Goal: Task Accomplishment & Management: Manage account settings

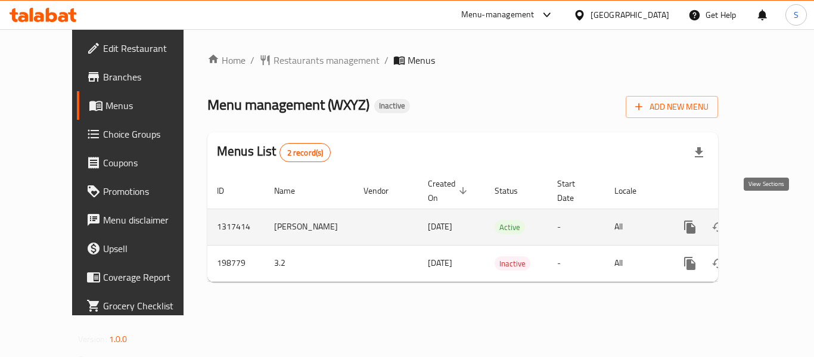
click at [773, 220] on icon "enhanced table" at bounding box center [776, 227] width 14 height 14
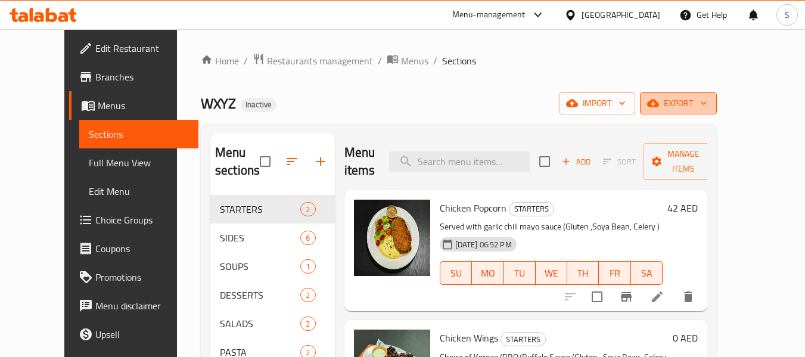
click at [707, 107] on span "export" at bounding box center [678, 103] width 58 height 15
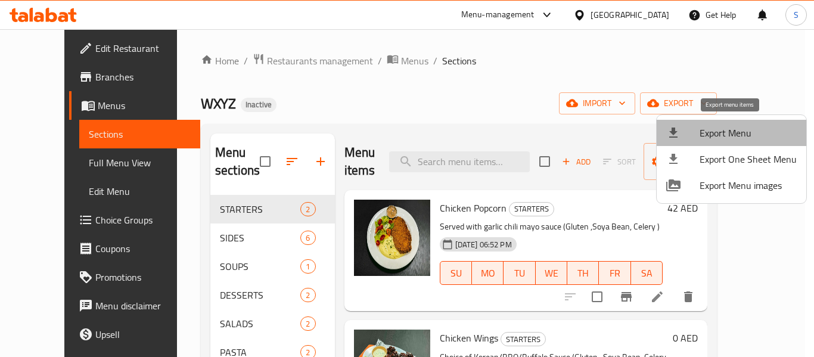
click at [738, 129] on span "Export Menu" at bounding box center [747, 133] width 97 height 14
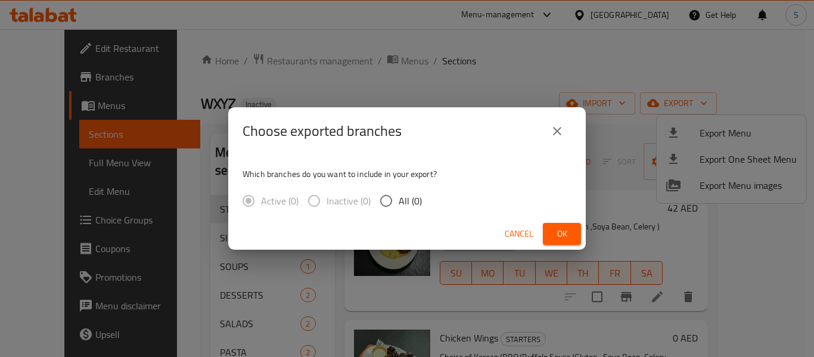
click at [404, 201] on span "All (0)" at bounding box center [410, 201] width 23 height 14
click at [399, 201] on input "All (0)" at bounding box center [386, 200] width 25 height 25
radio input "true"
click at [555, 232] on span "Ok" at bounding box center [561, 233] width 19 height 15
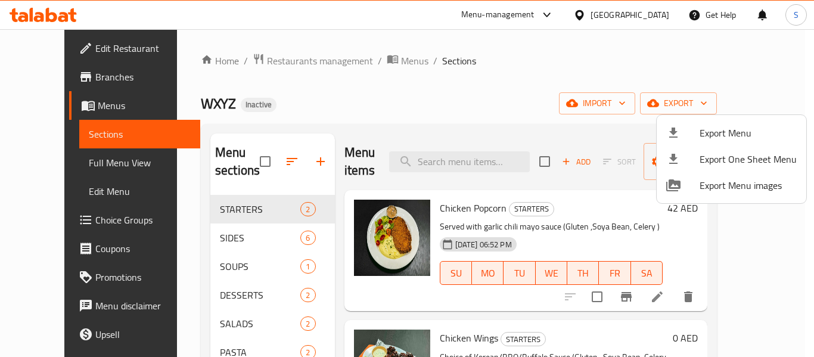
click at [479, 69] on div at bounding box center [407, 178] width 814 height 357
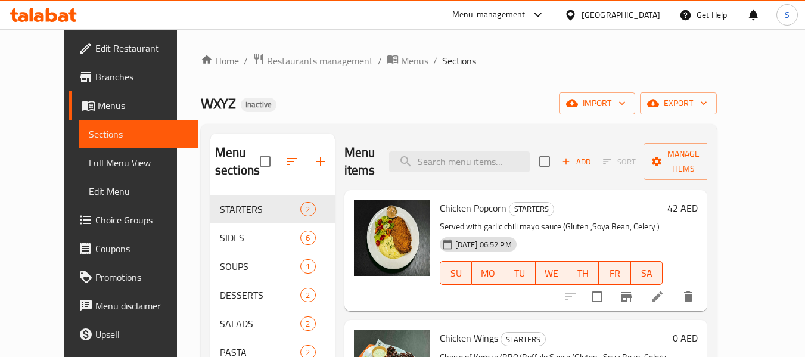
click at [95, 48] on span "Edit Restaurant" at bounding box center [142, 48] width 94 height 14
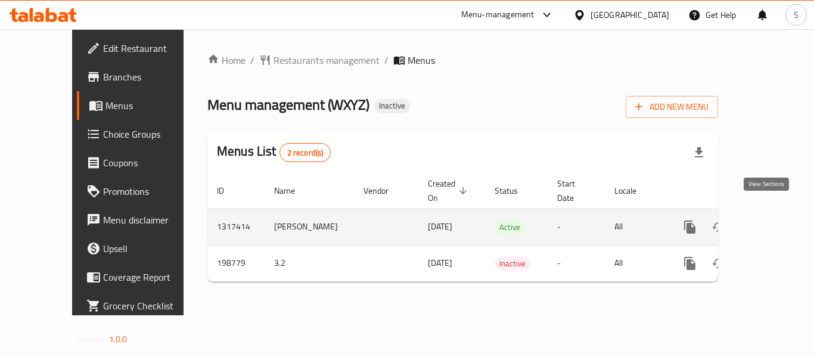
click at [769, 220] on icon "enhanced table" at bounding box center [776, 227] width 14 height 14
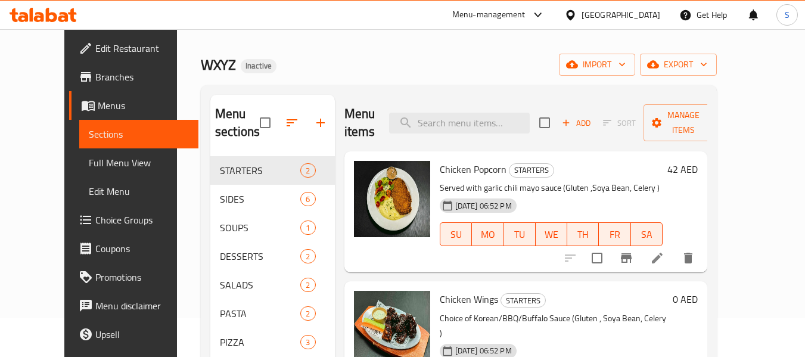
scroll to position [60, 0]
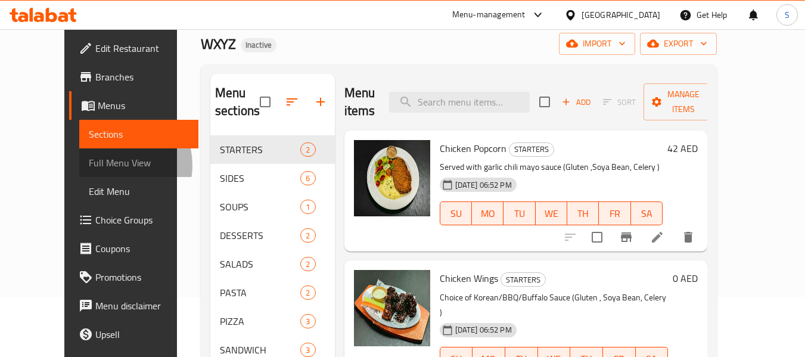
click at [89, 165] on span "Full Menu View" at bounding box center [139, 163] width 101 height 14
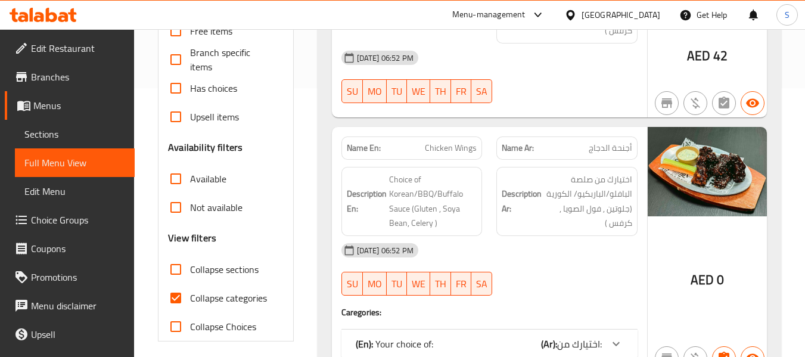
scroll to position [298, 0]
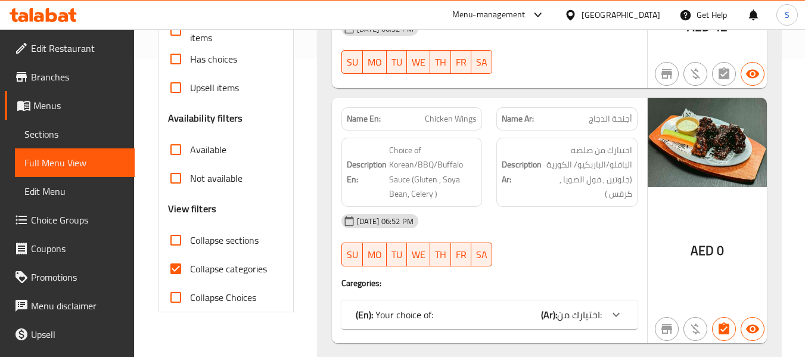
click at [243, 267] on span "Collapse categories" at bounding box center [228, 269] width 77 height 14
click at [190, 267] on input "Collapse categories" at bounding box center [175, 268] width 29 height 29
checkbox input "false"
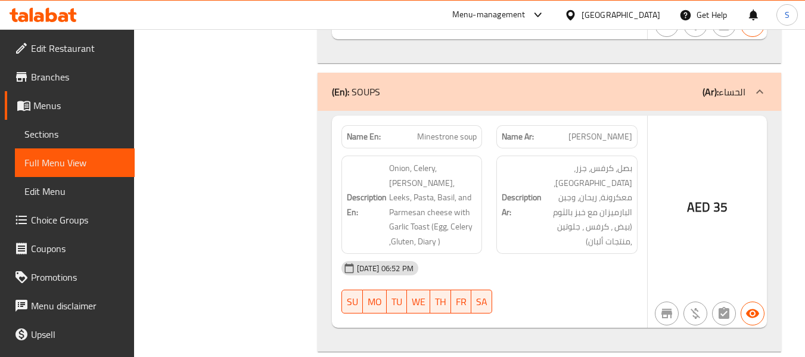
scroll to position [2263, 0]
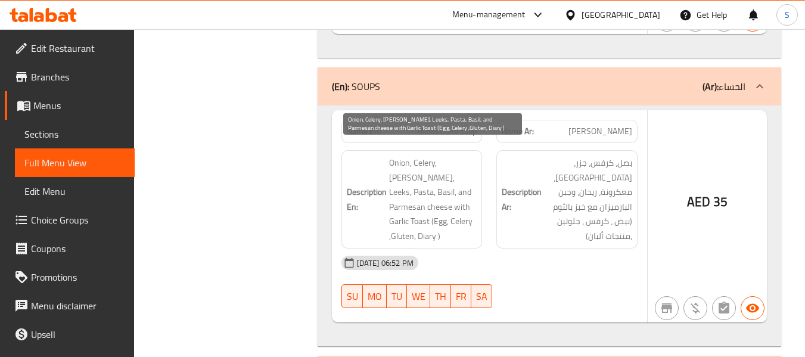
click at [419, 166] on span "Onion, Celery, Carrots, Leeks, Pasta, Basil, and Parmesan cheese with Garlic To…" at bounding box center [433, 200] width 88 height 88
click at [421, 195] on span "Onion, Celery, Carrots, Leeks, Pasta, Basil, and Parmesan cheese with Garlic To…" at bounding box center [433, 200] width 88 height 88
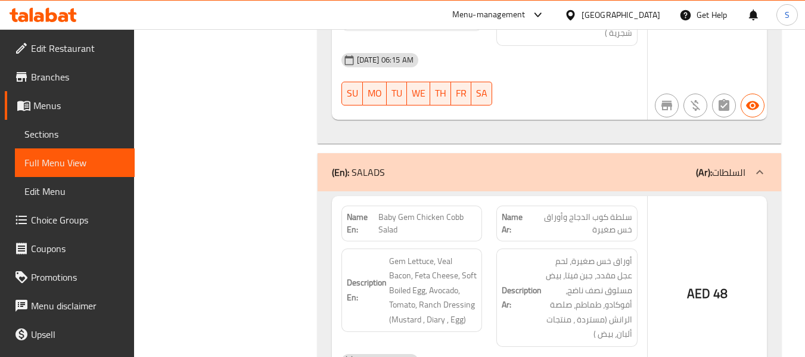
scroll to position [2974, 0]
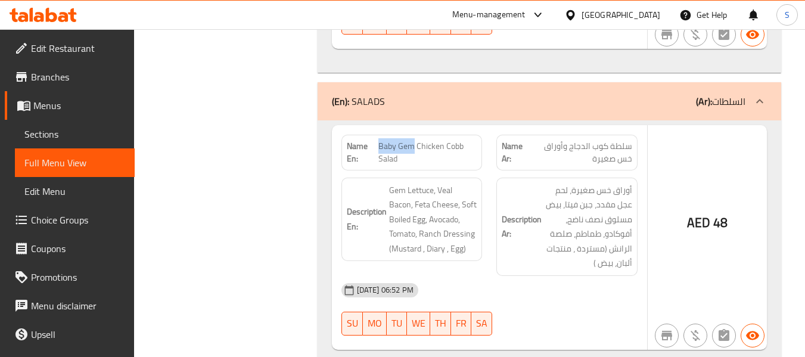
drag, startPoint x: 378, startPoint y: 105, endPoint x: 415, endPoint y: 108, distance: 36.5
click at [415, 140] on span "Baby Gem Chicken Cobb Salad" at bounding box center [427, 152] width 99 height 25
click at [430, 140] on span "Baby Gem Chicken Cobb Salad" at bounding box center [427, 152] width 99 height 25
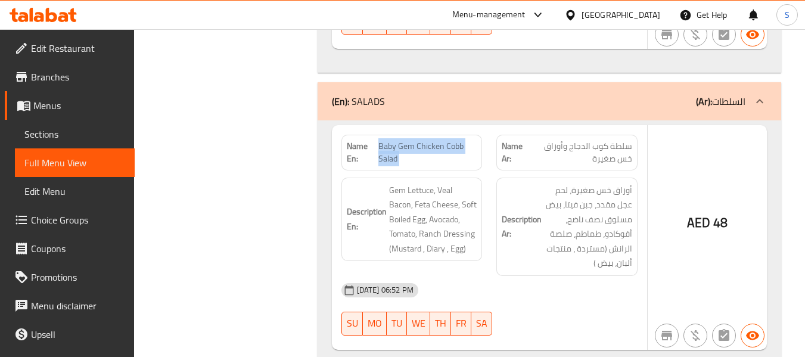
copy span "Baby Gem Chicken Cobb Salad"
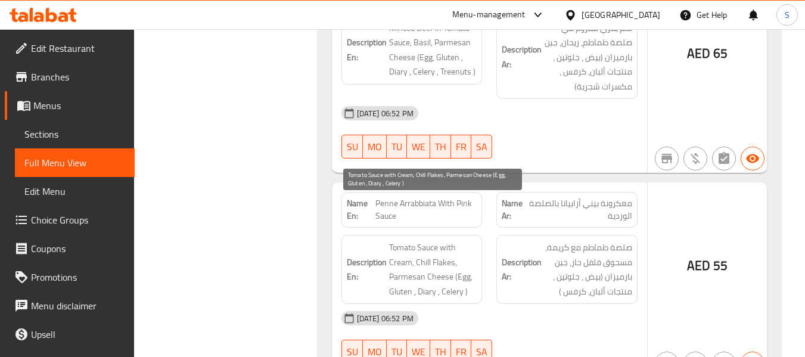
scroll to position [3689, 0]
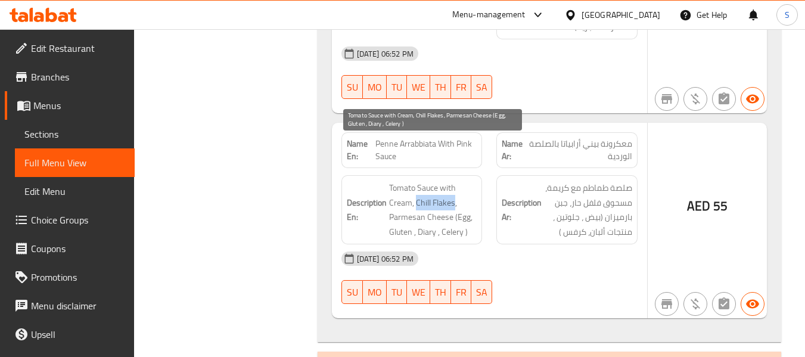
drag, startPoint x: 415, startPoint y: 161, endPoint x: 453, endPoint y: 157, distance: 37.7
click at [453, 181] on span "Tomato Sauce with Cream, Chill Flakes, Parmesan Cheese (Egg, Gluten , Diary , C…" at bounding box center [433, 210] width 88 height 58
copy span "Chill Flakes"
click at [442, 181] on span "Tomato Sauce with Cream, Chill Flakes, Parmesan Cheese (Egg, Gluten , Diary , C…" at bounding box center [433, 210] width 88 height 58
drag, startPoint x: 414, startPoint y: 160, endPoint x: 454, endPoint y: 162, distance: 40.0
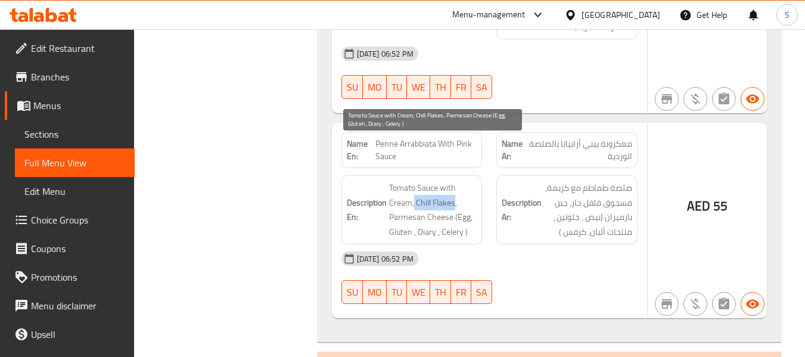
click at [454, 181] on span "Tomato Sauce with Cream, Chill Flakes, Parmesan Cheese (Egg, Gluten , Diary , C…" at bounding box center [433, 210] width 88 height 58
copy span "Chill Flakes"
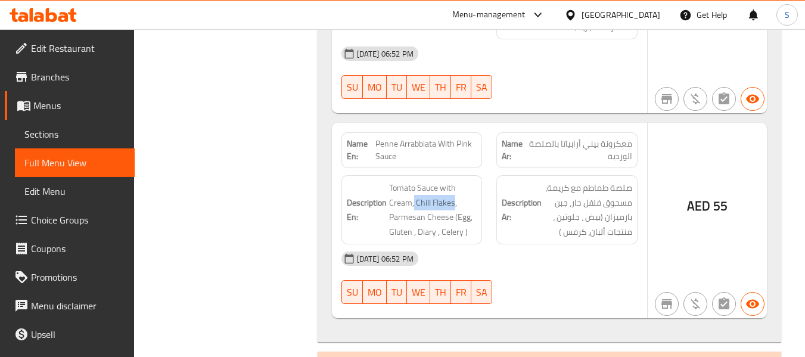
click at [420, 138] on span "Penne Arrabbiata With Pink Sauce" at bounding box center [425, 150] width 101 height 25
copy span "Penne Arrabbiata With Pink Sauce"
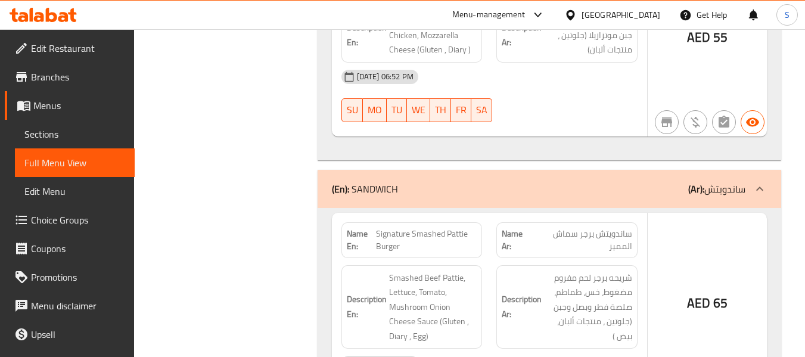
scroll to position [4582, 0]
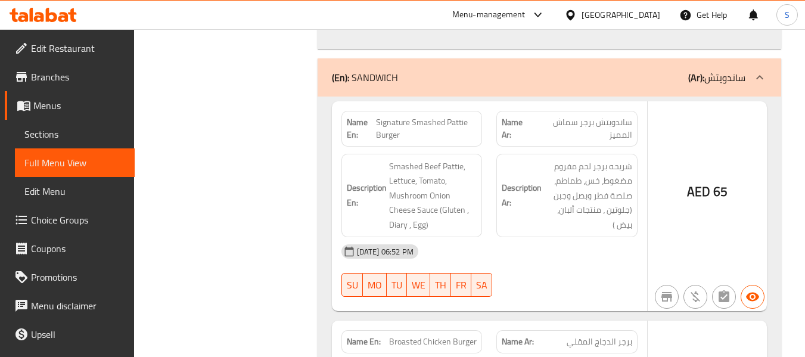
click at [441, 116] on span "Signature Smashed Pattie Burger" at bounding box center [426, 128] width 101 height 25
copy span "Signature Smashed Pattie Burger"
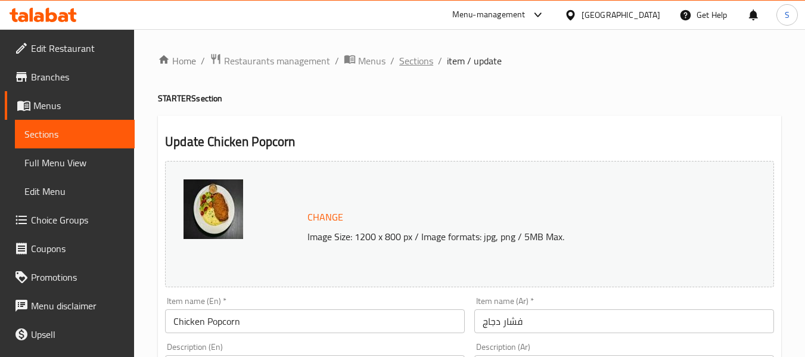
click at [415, 66] on span "Sections" at bounding box center [416, 61] width 34 height 14
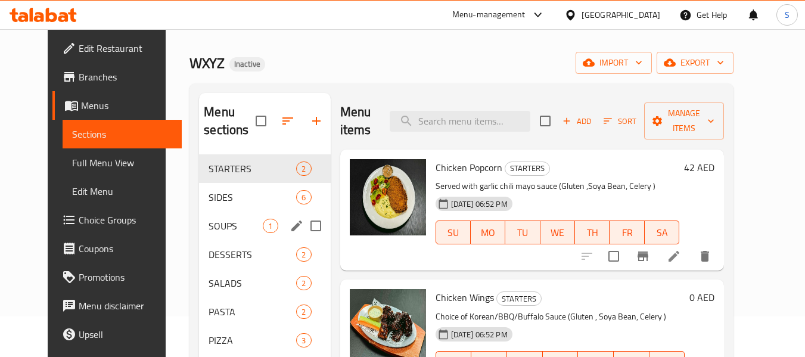
scroll to position [60, 0]
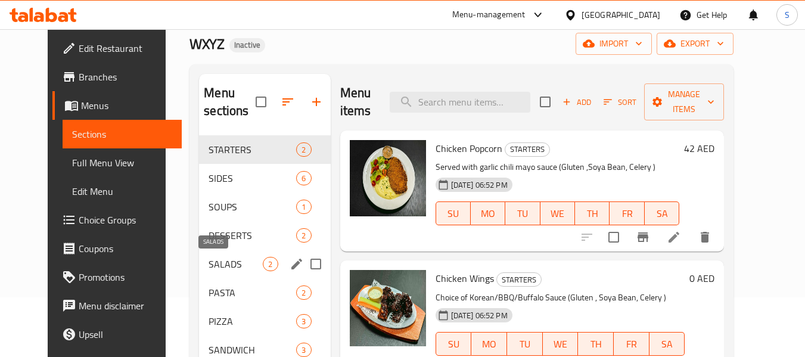
click at [209, 259] on span "SALADS" at bounding box center [236, 264] width 54 height 14
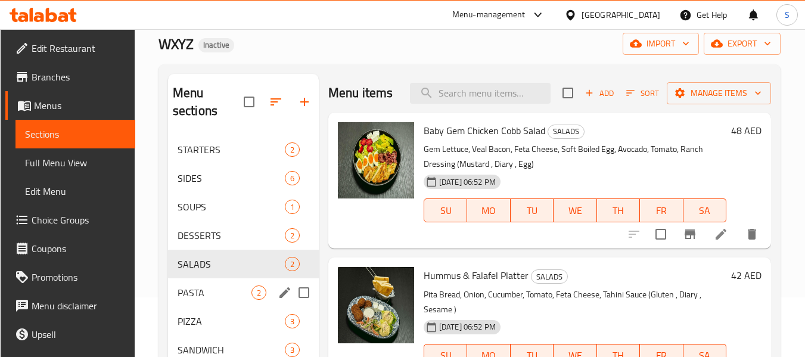
click at [219, 287] on span "PASTA" at bounding box center [215, 292] width 74 height 14
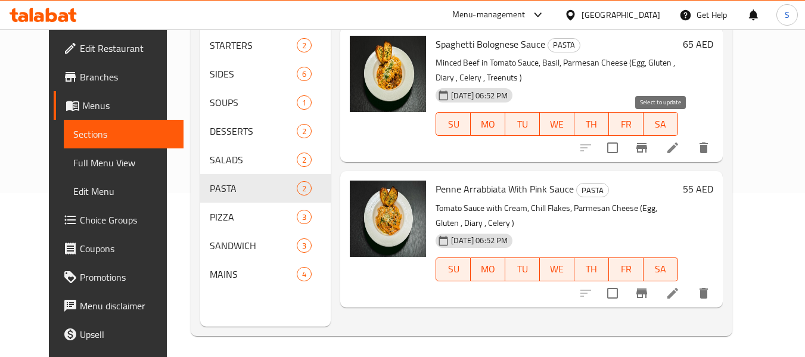
scroll to position [167, 0]
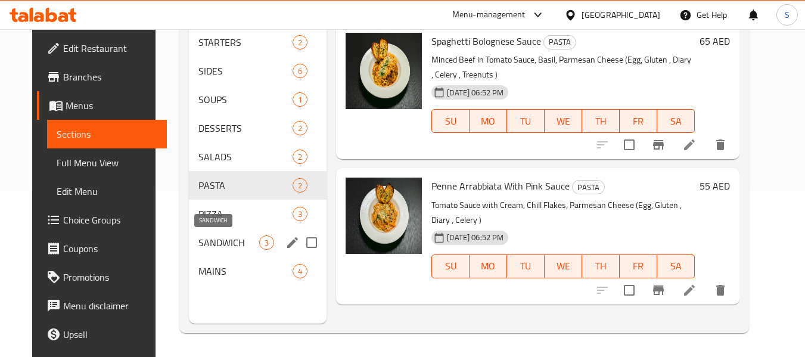
click at [219, 246] on span "SANDWICH" at bounding box center [228, 242] width 61 height 14
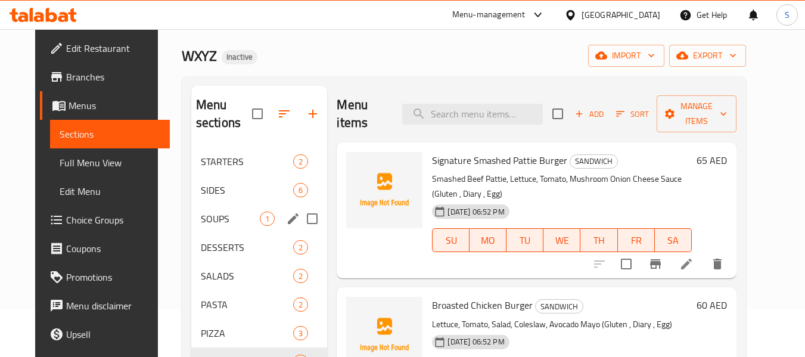
scroll to position [107, 0]
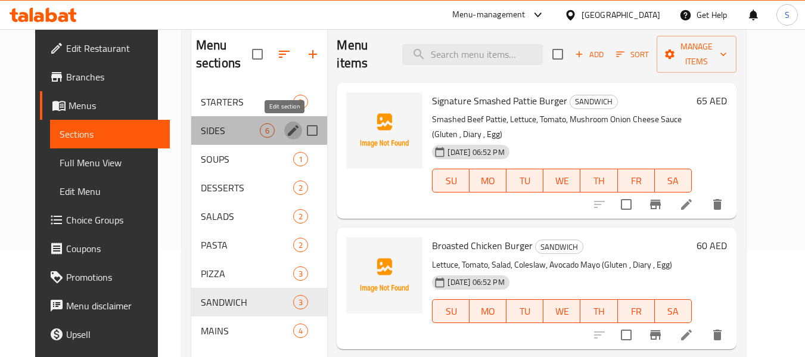
click at [286, 131] on icon "edit" at bounding box center [293, 130] width 14 height 14
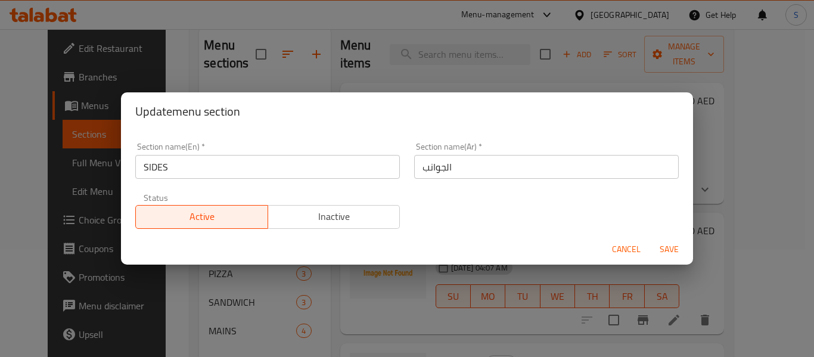
click at [470, 162] on input "الجوانب" at bounding box center [546, 167] width 265 height 24
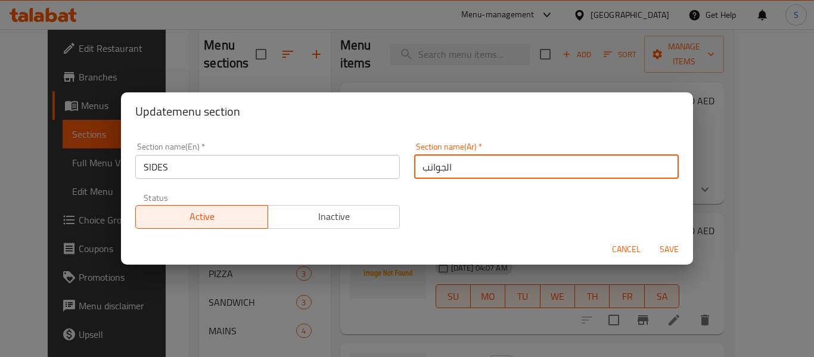
click at [470, 162] on input "الجوانب" at bounding box center [546, 167] width 265 height 24
type input "الأطباق الجانبية"
click at [650, 238] on button "Save" at bounding box center [669, 249] width 38 height 22
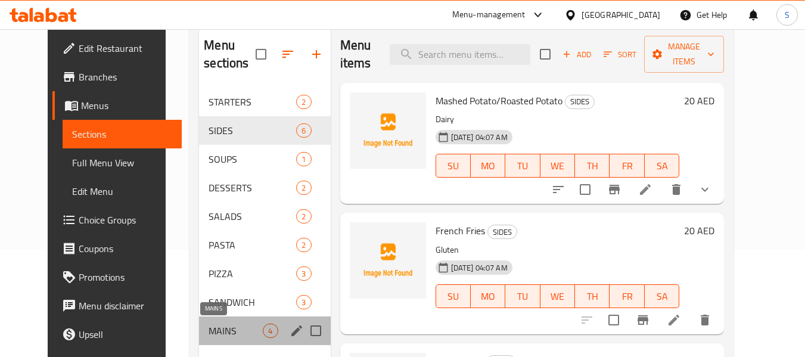
click at [209, 326] on span "MAINS" at bounding box center [236, 331] width 54 height 14
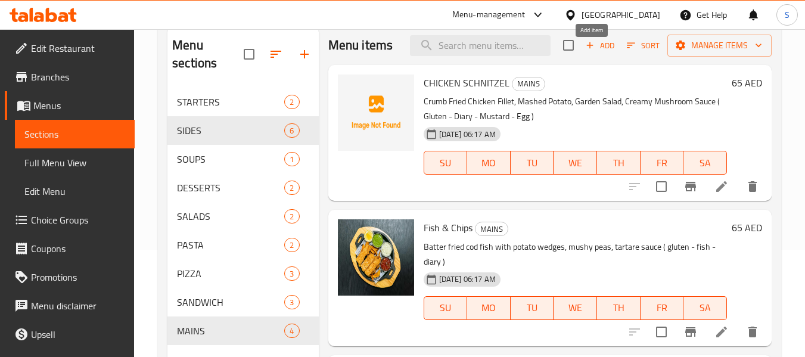
click at [584, 51] on icon "button" at bounding box center [589, 45] width 11 height 11
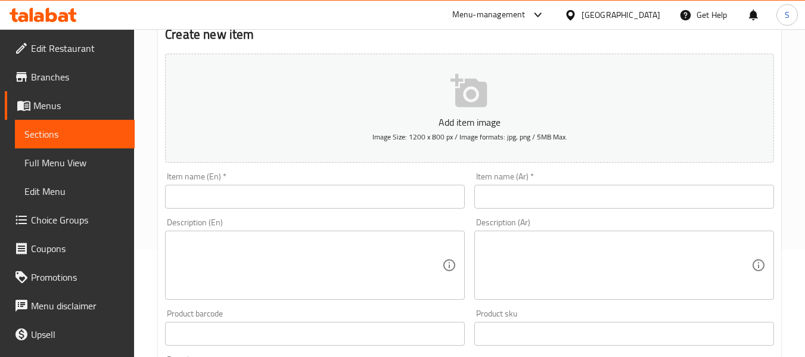
click at [356, 199] on input "text" at bounding box center [315, 197] width 300 height 24
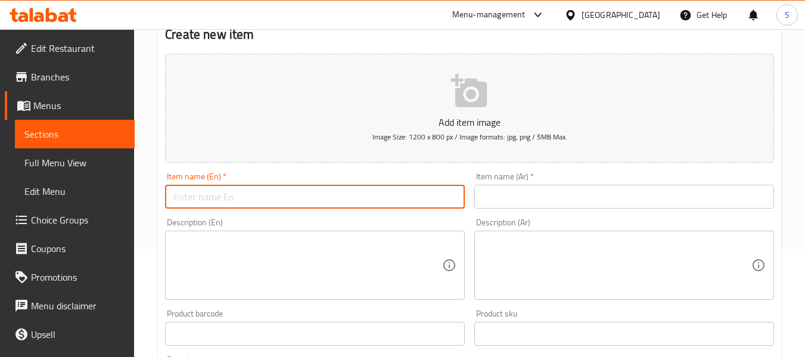
paste input "WHOLE BABY CHICKEN"
type input "WHOLE BABY CHICKEN"
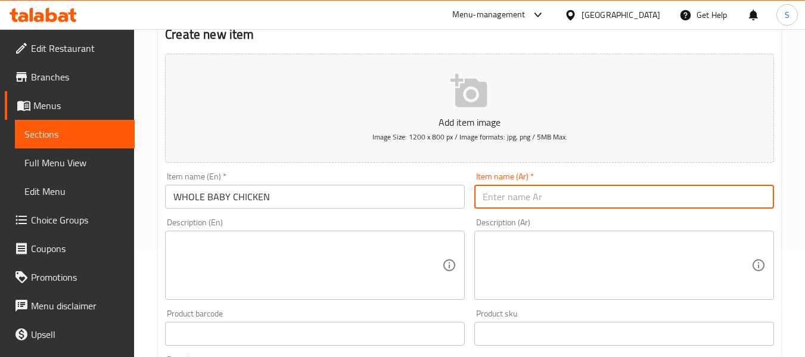
click at [497, 195] on input "text" at bounding box center [624, 197] width 300 height 24
paste input "دجاجة صغيرة كاملة"
type input "دجاجة صغيرة كاملة"
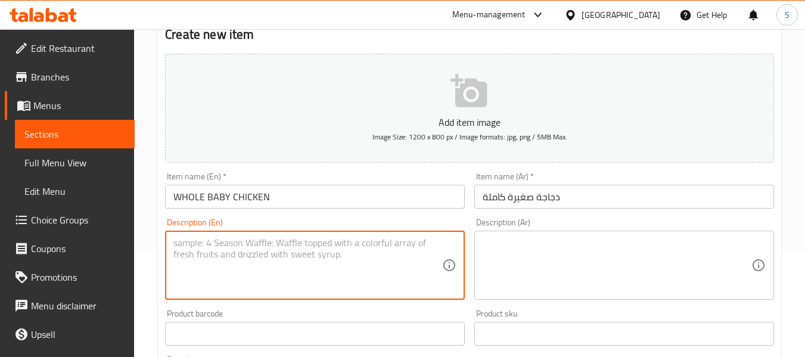
click at [353, 247] on textarea at bounding box center [307, 265] width 269 height 57
paste textarea "Braised Puy Lentil & Potato, Broccolini, Chimichurri Sauce"
click at [377, 242] on textarea "Braised Puy Lentil & Potato, Broccolini, Chimichurri Sauce (diary, celery)" at bounding box center [307, 265] width 269 height 57
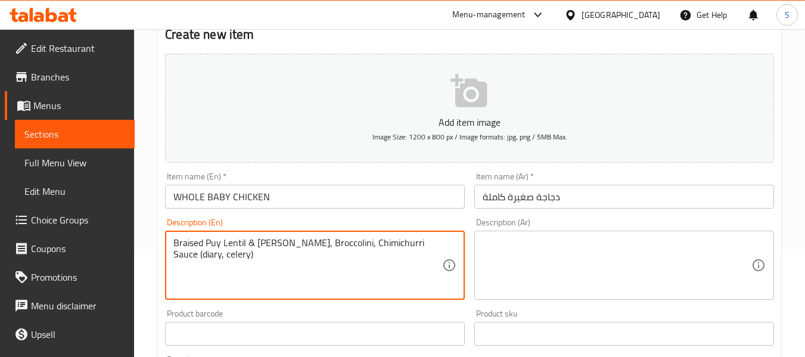
type textarea "Braised Puy Lentil & Potato, Broccolini, Chimichurri Sauce (diary, celery)"
click at [560, 238] on textarea at bounding box center [617, 265] width 269 height 57
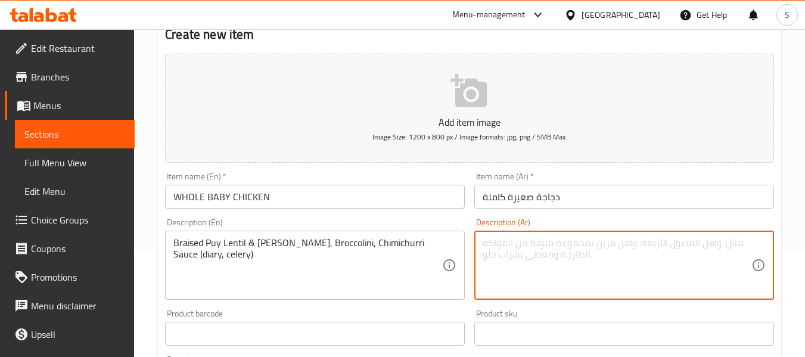
paste textarea "عدس بوي مطهو ببطء مع البطاطس والبروكوليني وصلصة تشيميتشوري (ألبان، كرفس)"
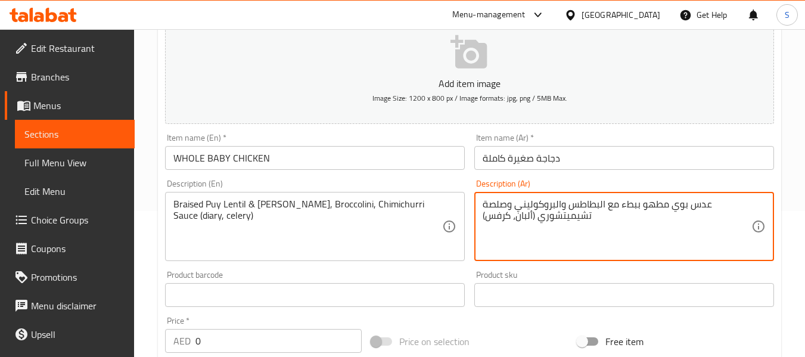
scroll to position [167, 0]
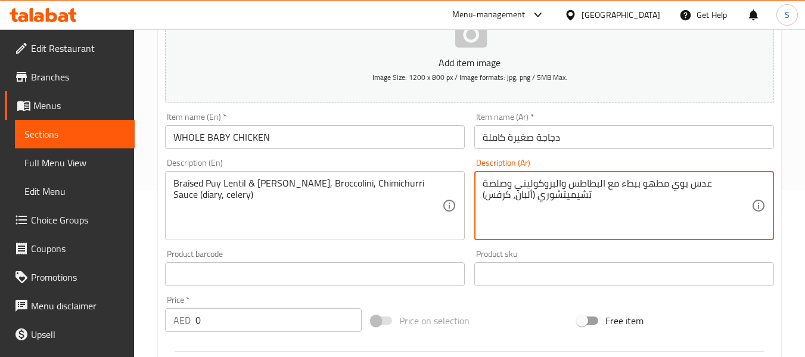
click at [620, 186] on textarea "عدس بوي مطهو ببطء مع البطاطس والبروكوليني وصلصة تشيميتشوري (ألبان، كرفس)" at bounding box center [617, 206] width 269 height 57
type textarea "عدس بوي مطهو ببطء علي نار هادئة مع البطاطس والبروكوليني وصلصة تشيميتشوري (ألبان…"
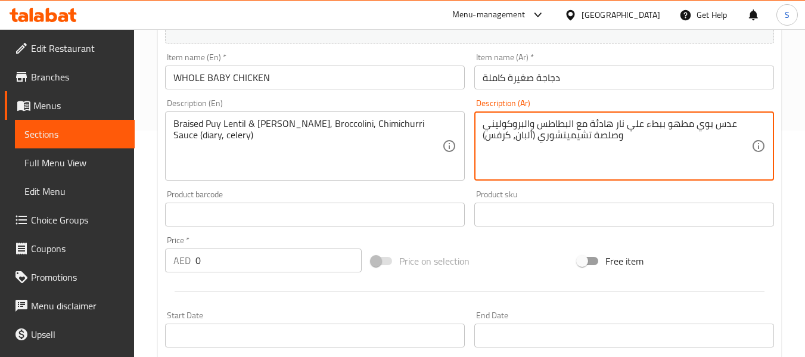
click at [266, 254] on input "0" at bounding box center [278, 260] width 166 height 24
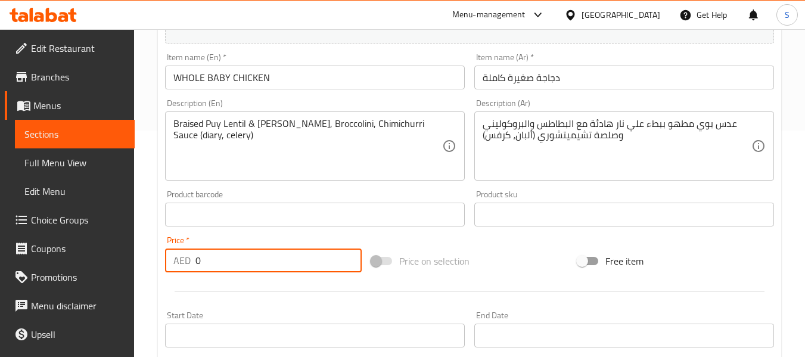
click at [266, 254] on input "0" at bounding box center [278, 260] width 166 height 24
type input "65"
click at [315, 83] on input "WHOLE BABY CHICKEN" at bounding box center [315, 78] width 300 height 24
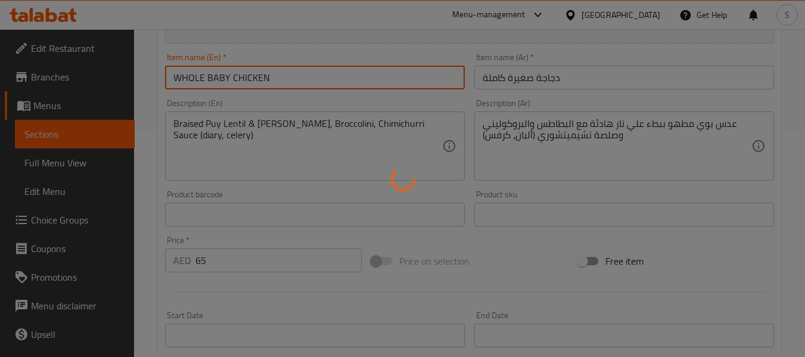
type input "0"
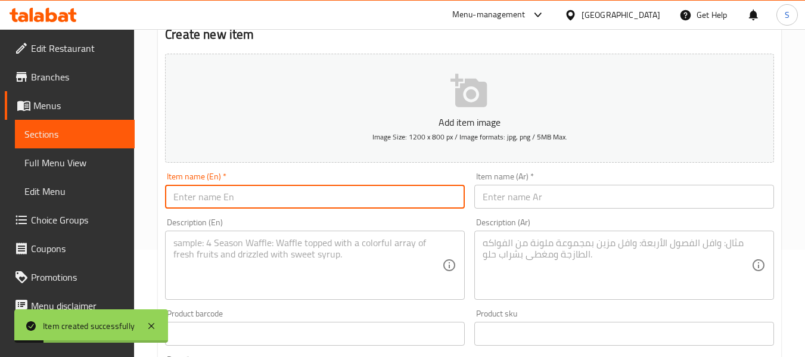
scroll to position [0, 0]
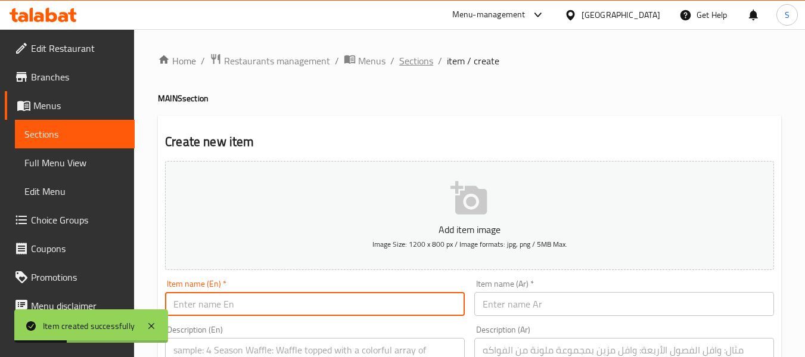
click at [427, 62] on span "Sections" at bounding box center [416, 61] width 34 height 14
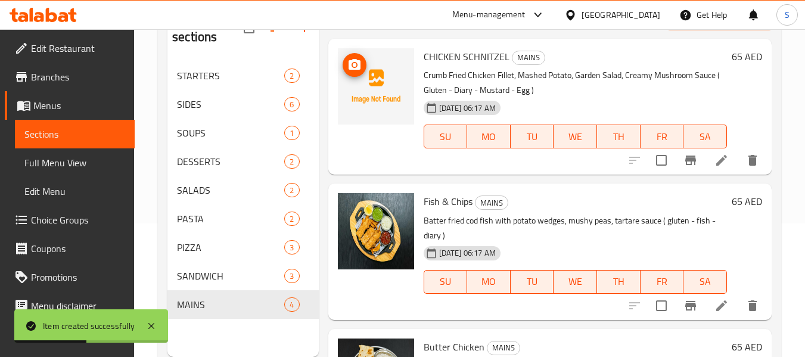
scroll to position [167, 0]
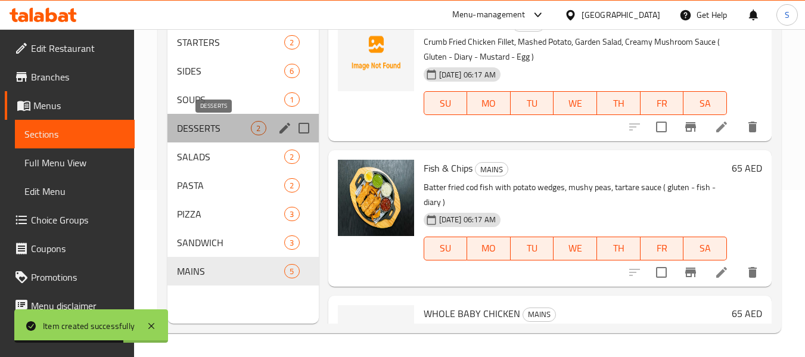
click at [211, 129] on span "DESSERTS" at bounding box center [214, 128] width 74 height 14
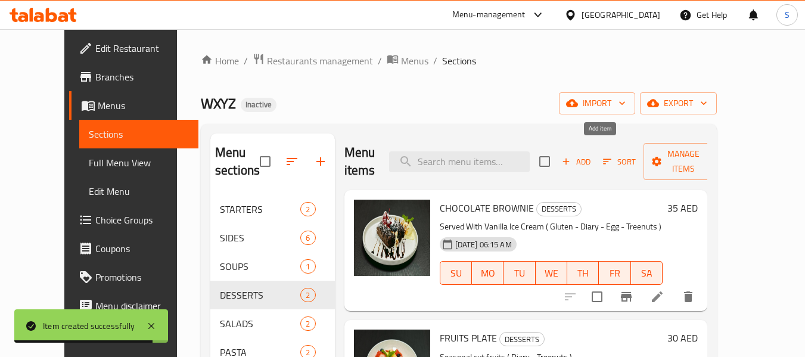
click at [592, 155] on span "Add" at bounding box center [576, 162] width 32 height 14
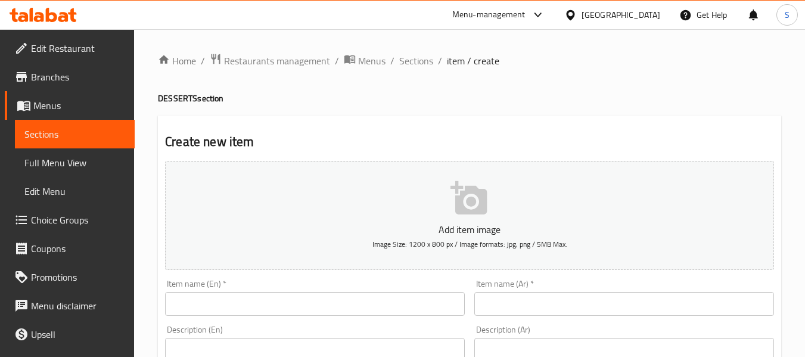
click at [303, 309] on input "text" at bounding box center [315, 304] width 300 height 24
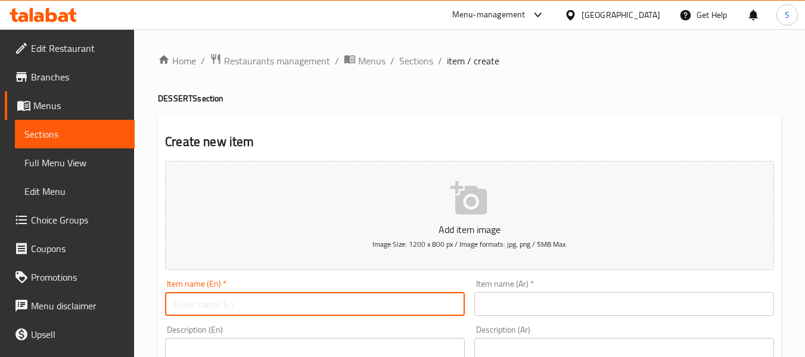
paste input "CHEFS SPECIAL HOMEMADE PEARS & PINEAPPLE CHEESE CAKE 40 (G, D, TN, E)"
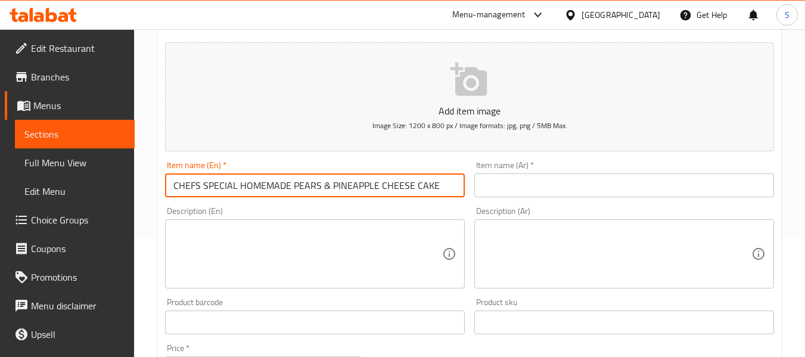
scroll to position [119, 0]
type input "CHEFS SPECIAL HOMEMADE PEARS & PINEAPPLE CHEESE CAKE"
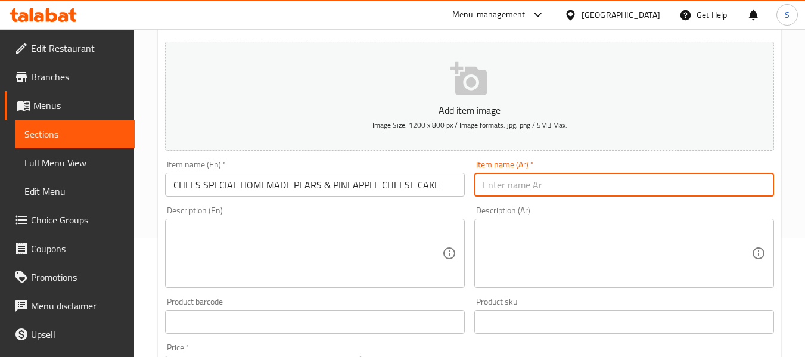
click at [580, 189] on input "text" at bounding box center [624, 185] width 300 height 24
paste input "تشيز كيك الكمثرى والأناناس المعدة في المطعم على طريقة الشيف الخاصة 40 (ج، أ، م.…"
click at [720, 185] on input "تشيز كيك الكمثرى والأناناس المعدة في المطعم على طريقة الشيف الخاصة 40 (ج، أ، م.…" at bounding box center [624, 185] width 300 height 24
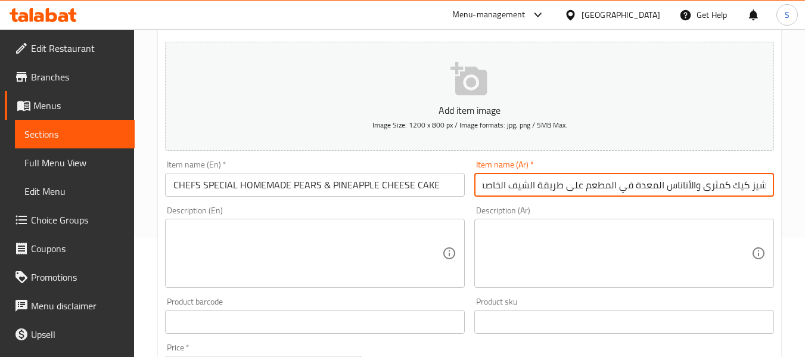
click at [686, 186] on input "تشيز كيك كمثرى والأناناس المعدة في المطعم على طريقة الشيف الخاصة 40 (ج، أ، م.ش،…" at bounding box center [624, 185] width 300 height 24
click at [534, 187] on input "تشيز كيك كمثرى وأناناس المعدة في المطعم على طريقة الشيف الخاصة 40 (ج، أ، م.ش، ب)" at bounding box center [624, 185] width 300 height 24
drag, startPoint x: 547, startPoint y: 187, endPoint x: 487, endPoint y: 178, distance: 60.3
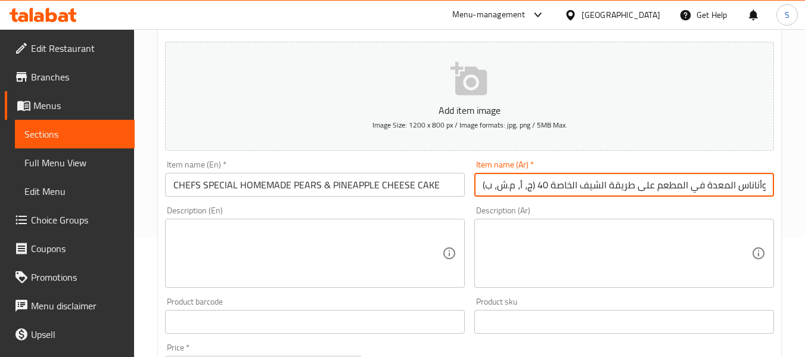
click at [487, 178] on input "تشيز كيك كمثرى وأناناس المعدة في المطعم على طريقة الشيف الخاصة 40 (ج، أ، م.ش، ب)" at bounding box center [624, 185] width 300 height 24
drag, startPoint x: 495, startPoint y: 184, endPoint x: 489, endPoint y: 191, distance: 8.9
click at [489, 191] on input "تشيز كيك كمثرى وأناناس المعدة في المطعم على طريقة الشيف الخاصة 40)" at bounding box center [624, 185] width 300 height 24
click at [487, 186] on input "تشيز كيك كمثرى وأناناس المعدة في المطعم على طريقة الشيف الخاصة 40)" at bounding box center [624, 185] width 300 height 24
click at [487, 185] on input "تشيز كيك كمثرى وأناناس المعدة في المطعم على طريقة الشيف الخاصة 40)" at bounding box center [624, 185] width 300 height 24
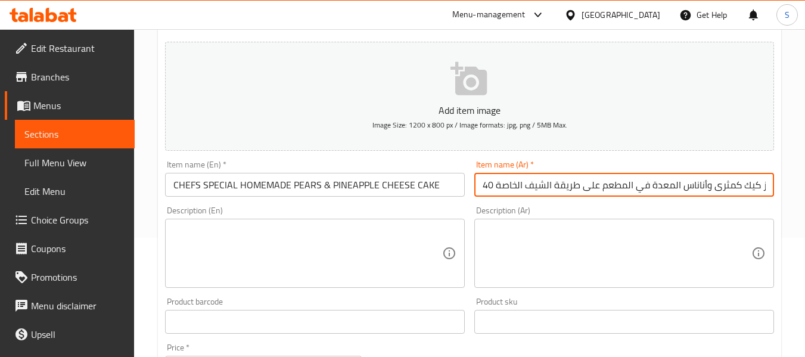
click at [487, 185] on input "تشيز كيك كمثرى وأناناس المعدة في المطعم على طريقة الشيف الخاصة 40)" at bounding box center [624, 185] width 300 height 24
click at [489, 185] on input "تشيز كيك كمثرى وأناناس المعدة في المطعم على طريقة الشيف الخاصة 40)" at bounding box center [624, 185] width 300 height 24
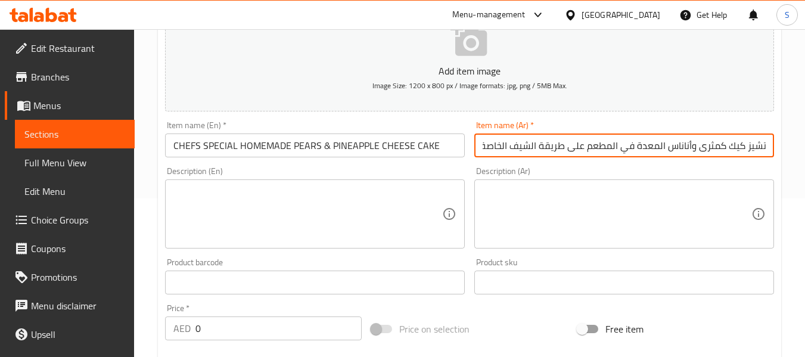
scroll to position [179, 0]
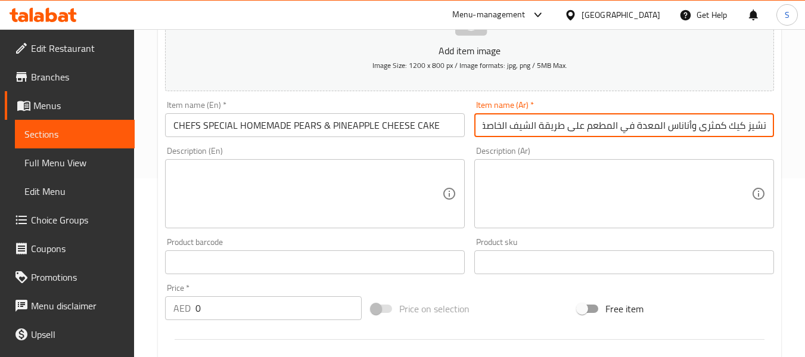
type input "تشيز كيك كمثرى وأناناس المعدة في المطعم على طريقة الشيف الخاصة )"
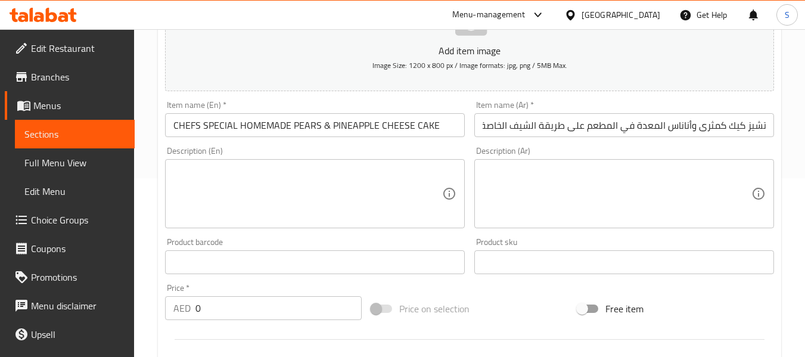
scroll to position [0, 0]
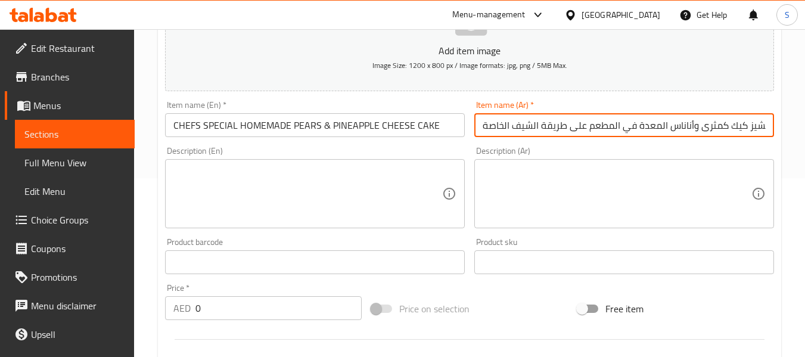
click at [372, 210] on textarea at bounding box center [307, 194] width 269 height 57
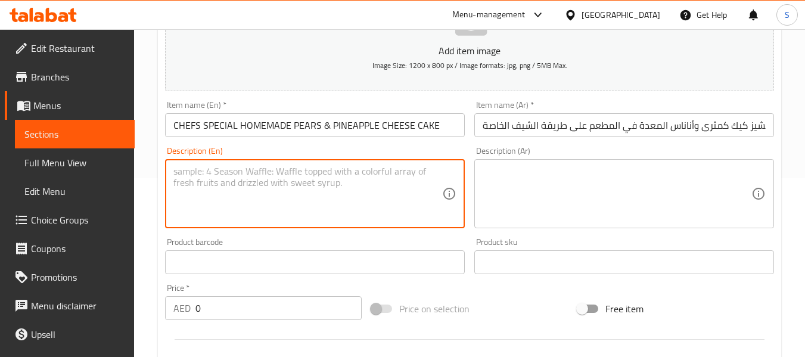
paste textarea "Chantilly Cream, Fruit Compote, Berries"
paste textarea "Treenuts"
click at [403, 175] on textarea "Chantilly Cream, Fruit Compote, Berries (gluten, diary, Treenuts, eggs)" at bounding box center [307, 194] width 269 height 57
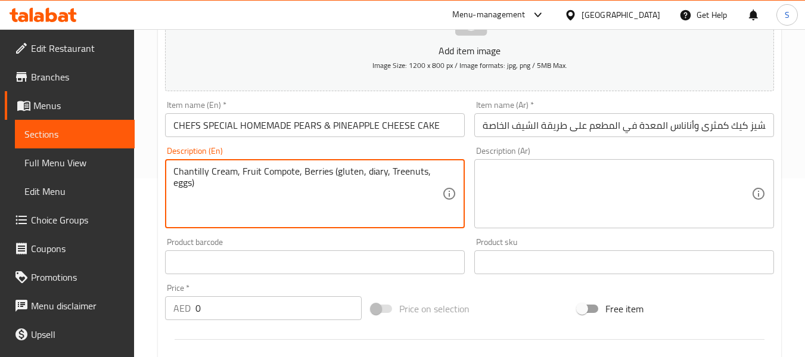
type textarea "Chantilly Cream, Fruit Compote, Berries (gluten, diary, Treenuts, eggs)"
click at [577, 200] on textarea at bounding box center [617, 194] width 269 height 57
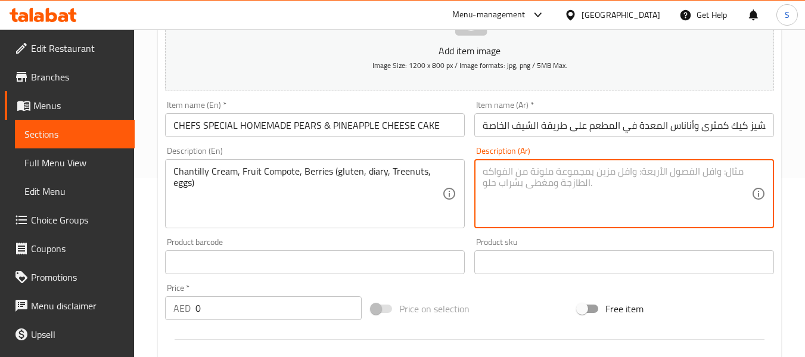
paste textarea "كريمة شانتيلي، كومبوت الفاكهة، التوت (غلوتين، منتجات الألبان، المكسرات، البيض)"
click at [514, 188] on textarea "كريمة شانتيلي، كومبوت الفاكهة، التوت (غلوتين، منتجات الألبان، المكسرات، البيض)" at bounding box center [617, 194] width 269 height 57
drag, startPoint x: 576, startPoint y: 185, endPoint x: 589, endPoint y: 184, distance: 12.6
click at [589, 184] on textarea "كريمة شانتيلي، كومبوت الفاكهة، التوت (غلوتين، منتجات الألبان، المكسرات الشجرة، …" at bounding box center [617, 194] width 269 height 57
type textarea "كريمة شانتيلي، كومبوت الفاكهة، التوت (غلوتين، منتجات الألبان، مكسرات الشجرة، ال…"
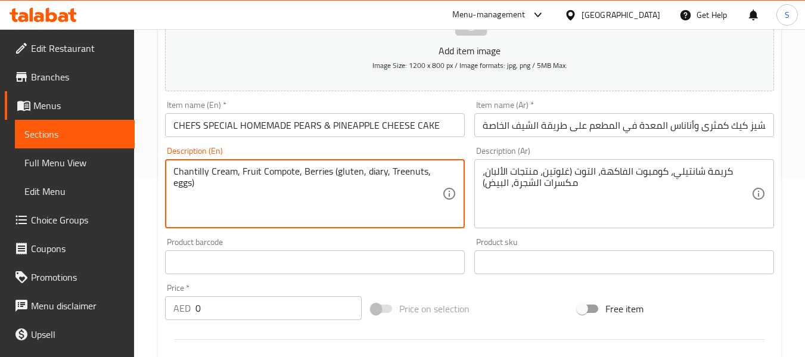
drag, startPoint x: 176, startPoint y: 171, endPoint x: 229, endPoint y: 172, distance: 53.0
click at [182, 171] on textarea "Chantilly Cream, Fruit Compote, Berries (gluten, diary, Treenuts, eggs)" at bounding box center [307, 194] width 269 height 57
drag, startPoint x: 173, startPoint y: 172, endPoint x: 237, endPoint y: 169, distance: 63.9
click at [237, 169] on textarea "Chantilly Cream, Fruit Compote, Berries (gluten, diary, Treenuts, eggs)" at bounding box center [307, 194] width 269 height 57
click at [226, 173] on textarea "Chantilly Cream, Fruit Compote, Berries (gluten, diary, Treenuts, eggs)" at bounding box center [307, 194] width 269 height 57
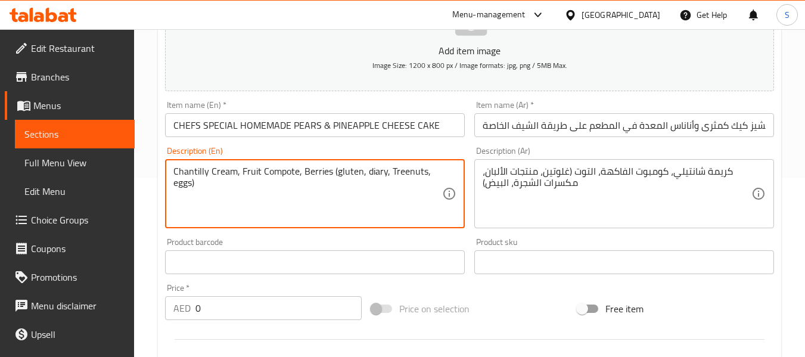
drag, startPoint x: 173, startPoint y: 169, endPoint x: 234, endPoint y: 169, distance: 60.2
click at [234, 169] on textarea "Chantilly Cream, Fruit Compote, Berries (gluten, diary, Treenuts, eggs)" at bounding box center [307, 194] width 269 height 57
click at [630, 127] on input "تشيز كيك كمثرى وأناناس المعدة في المطعم على طريقة الشيف الخاصة )" at bounding box center [624, 125] width 300 height 24
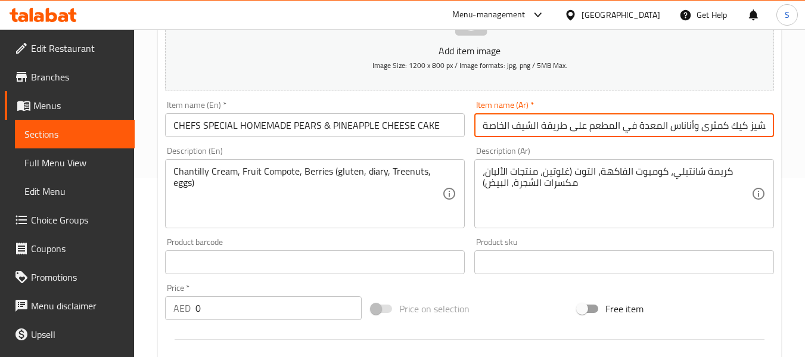
click at [213, 306] on input "0" at bounding box center [278, 308] width 166 height 24
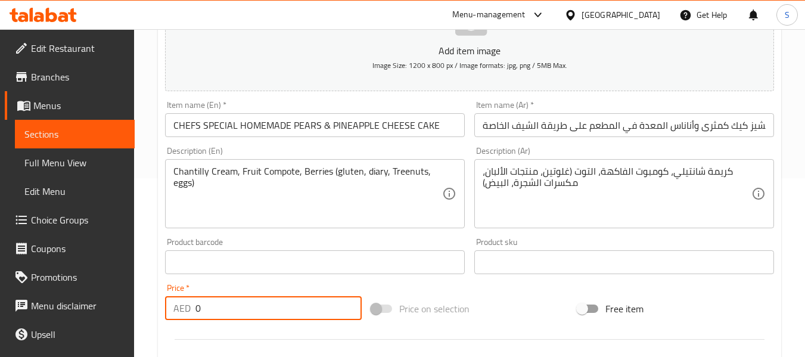
click at [213, 306] on input "0" at bounding box center [278, 308] width 166 height 24
type input "40"
click at [308, 120] on input "CHEFS SPECIAL HOMEMADE PEARS & PINEAPPLE CHEESE CAKE" at bounding box center [315, 125] width 300 height 24
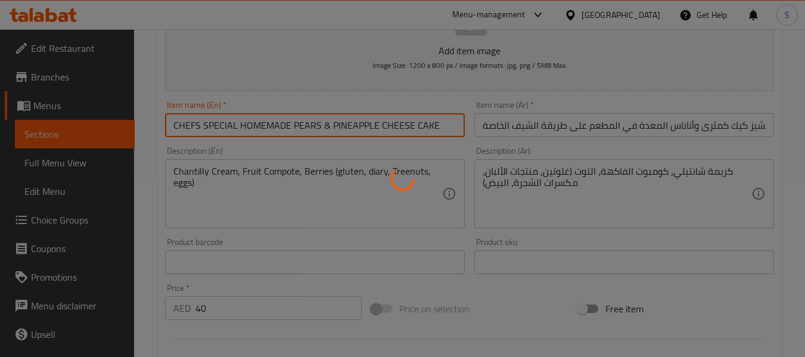
type input "0"
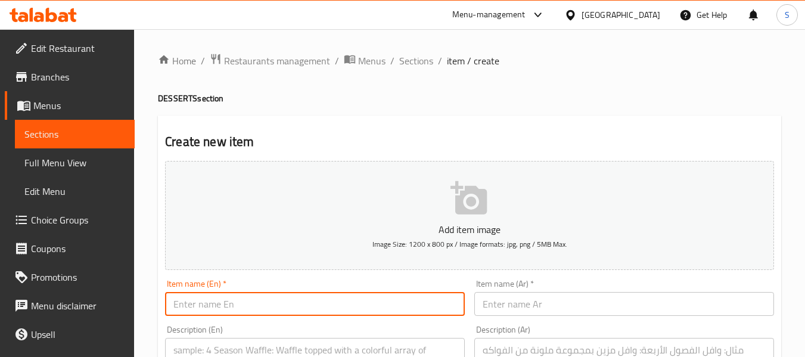
drag, startPoint x: 421, startPoint y: 66, endPoint x: 343, endPoint y: 122, distance: 96.9
click at [421, 66] on span "Sections" at bounding box center [416, 61] width 34 height 14
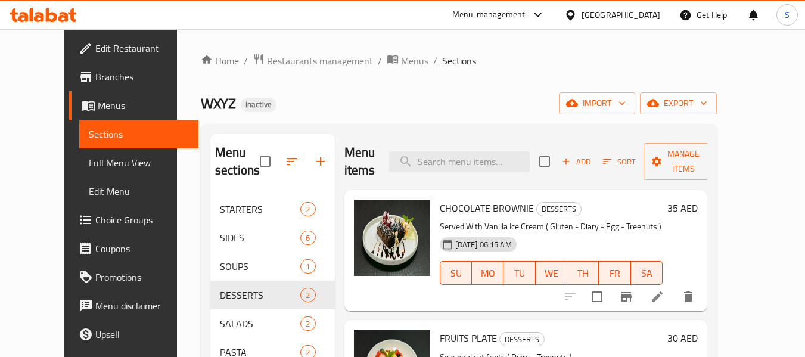
scroll to position [119, 0]
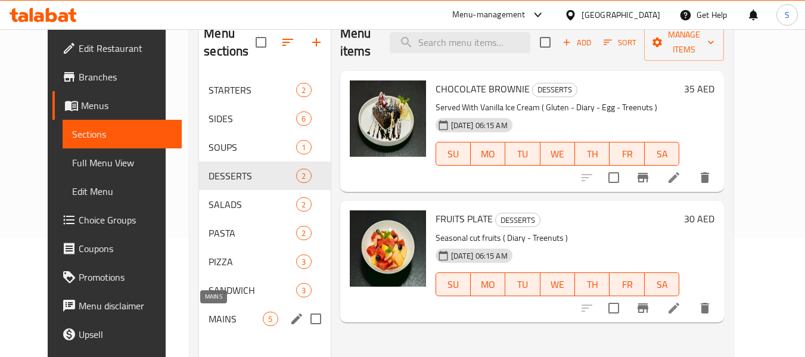
drag, startPoint x: 221, startPoint y: 316, endPoint x: 281, endPoint y: 310, distance: 60.5
click at [220, 317] on span "MAINS" at bounding box center [236, 319] width 54 height 14
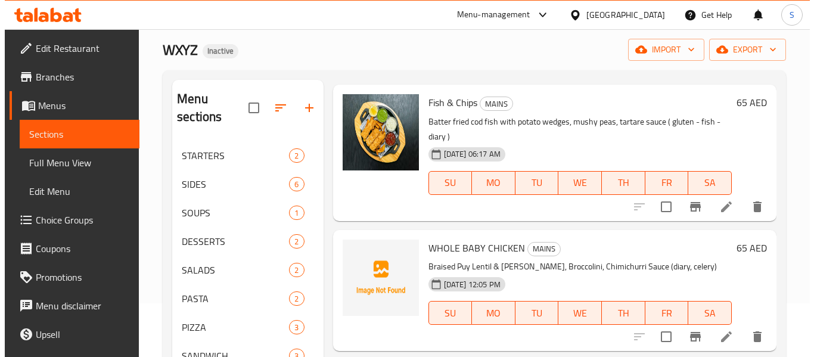
scroll to position [119, 0]
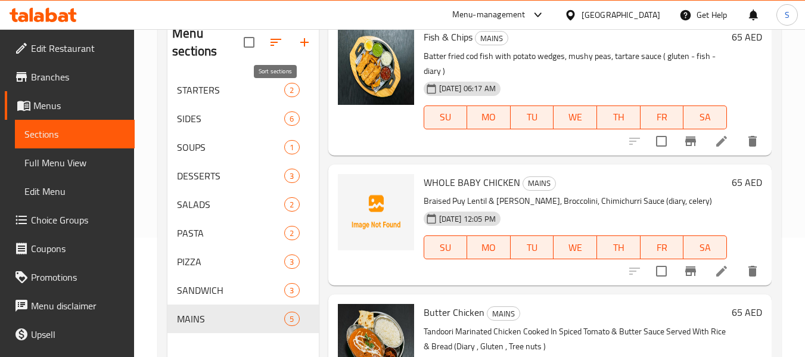
click at [275, 41] on icon "button" at bounding box center [276, 42] width 14 height 14
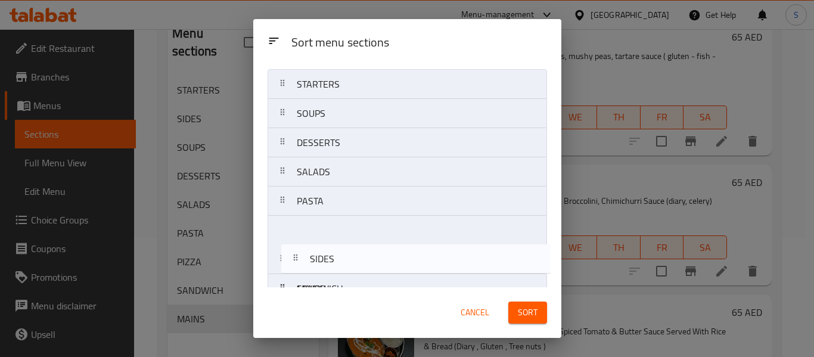
scroll to position [77, 0]
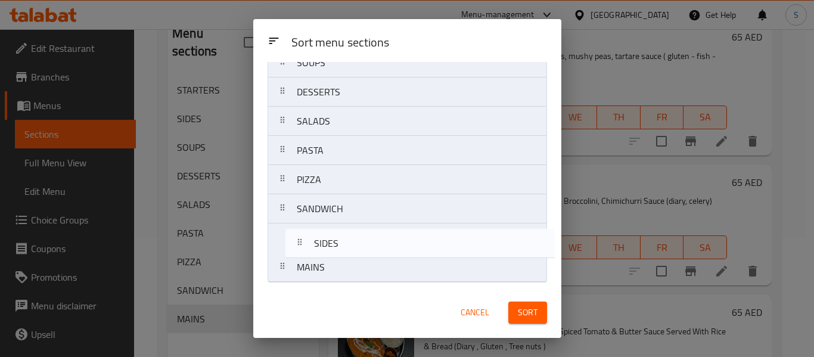
drag, startPoint x: 349, startPoint y: 146, endPoint x: 366, endPoint y: 253, distance: 108.6
click at [366, 253] on nav "STARTERS SIDES SOUPS DESSERTS SALADS PASTA PIZZA SANDWICH MAINS" at bounding box center [407, 150] width 279 height 264
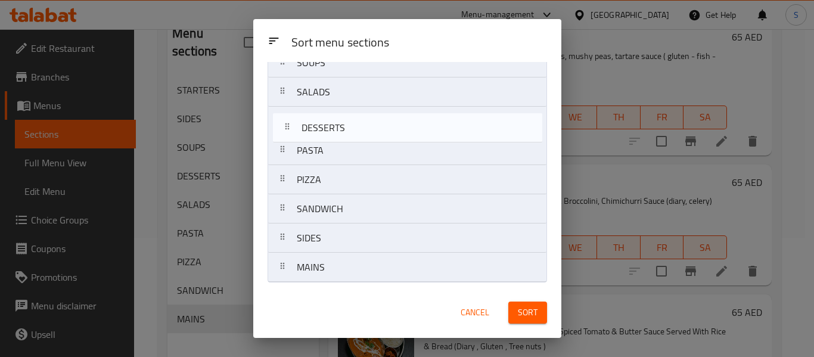
scroll to position [77, 0]
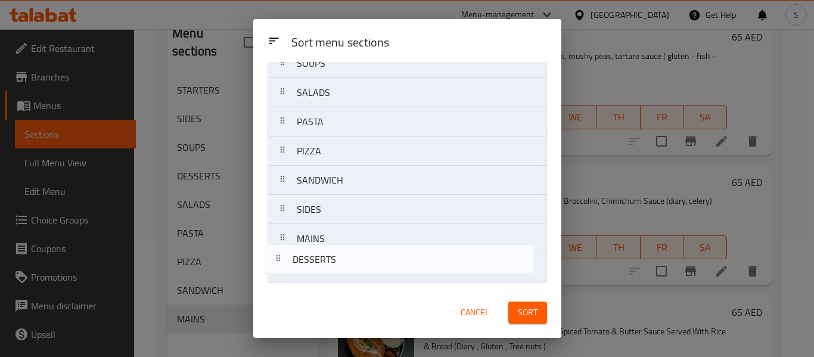
drag, startPoint x: 359, startPoint y: 99, endPoint x: 356, endPoint y: 276, distance: 177.6
click at [356, 276] on nav "STARTERS SOUPS DESSERTS SALADS PASTA PIZZA SANDWICH SIDES MAINS" at bounding box center [407, 151] width 279 height 264
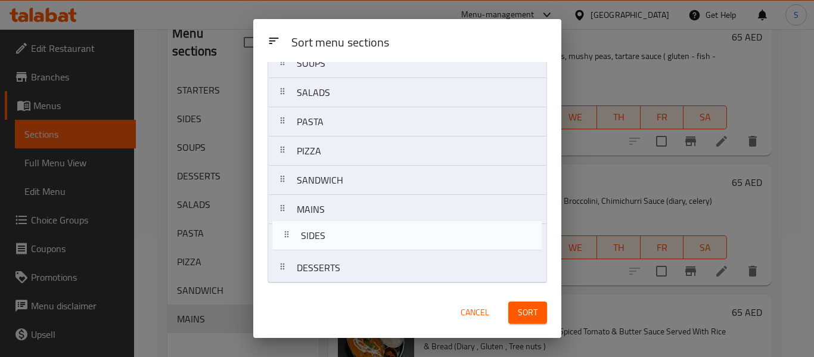
drag, startPoint x: 359, startPoint y: 222, endPoint x: 365, endPoint y: 247, distance: 25.6
click at [365, 247] on nav "STARTERS SOUPS SALADS PASTA PIZZA SANDWICH SIDES MAINS DESSERTS" at bounding box center [407, 151] width 279 height 264
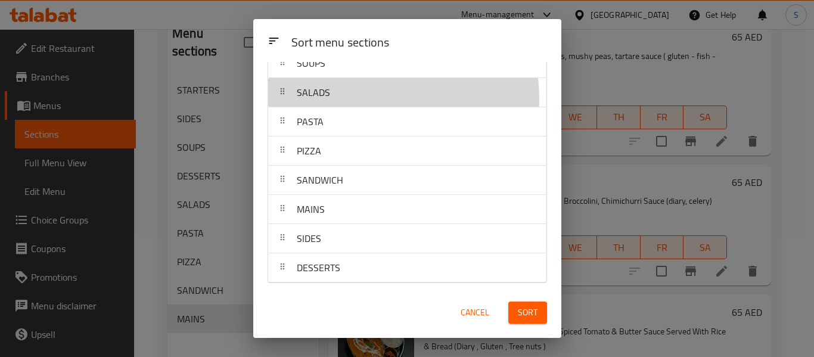
scroll to position [76, 0]
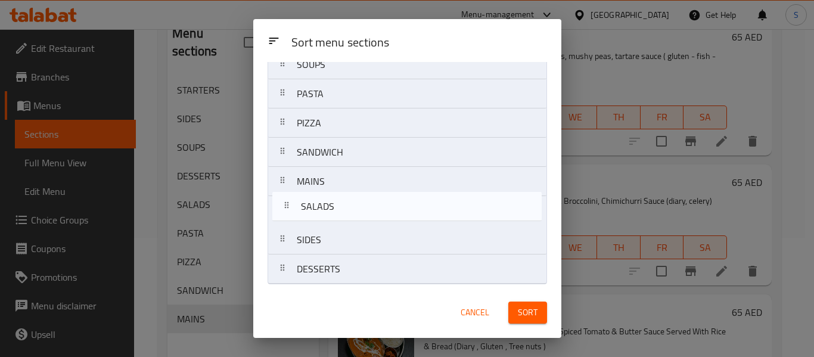
drag, startPoint x: 362, startPoint y: 99, endPoint x: 369, endPoint y: 217, distance: 118.2
click at [369, 217] on nav "STARTERS SOUPS SALADS PASTA PIZZA SANDWICH MAINS SIDES DESSERTS" at bounding box center [407, 152] width 279 height 264
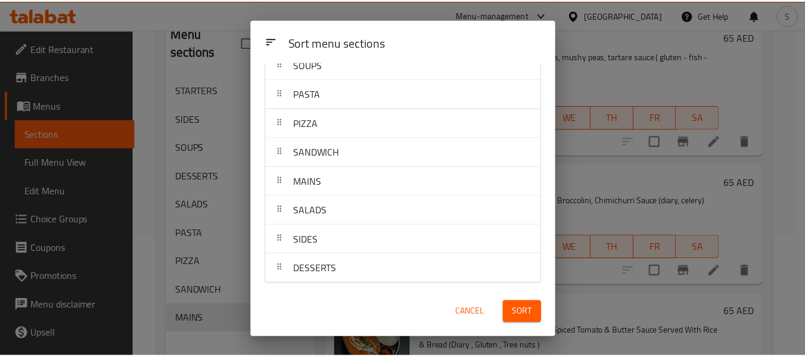
scroll to position [16, 0]
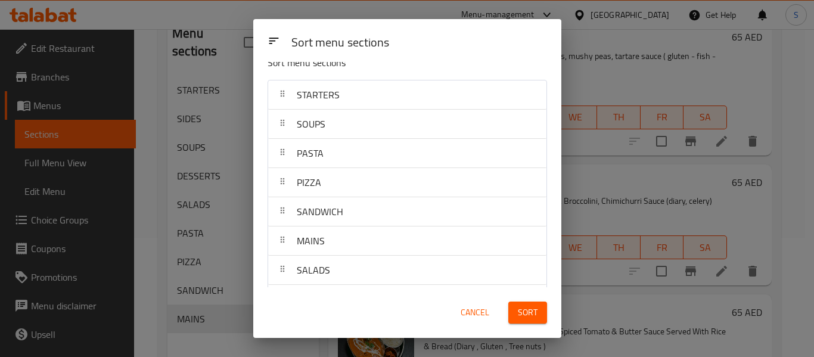
click at [526, 314] on span "Sort" at bounding box center [528, 312] width 20 height 15
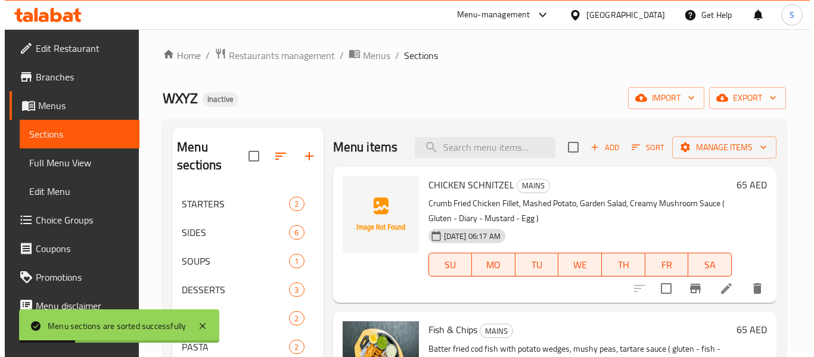
scroll to position [0, 0]
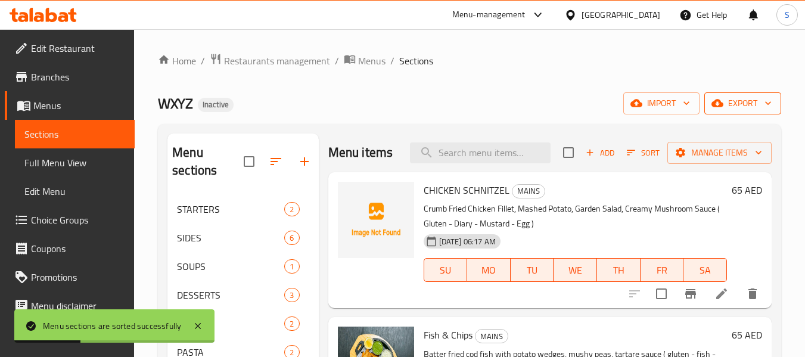
click at [750, 102] on span "export" at bounding box center [743, 103] width 58 height 15
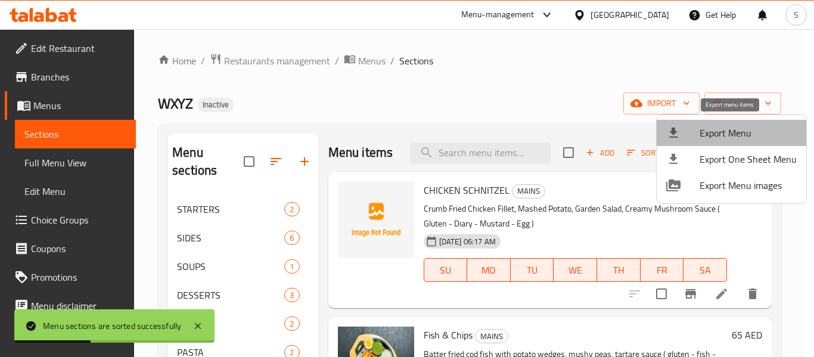
click at [732, 136] on span "Export Menu" at bounding box center [747, 133] width 97 height 14
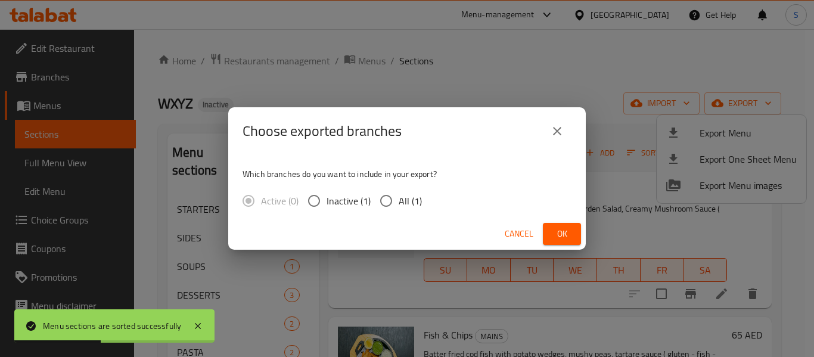
click at [401, 199] on span "All (1)" at bounding box center [410, 201] width 23 height 14
click at [399, 199] on input "All (1)" at bounding box center [386, 200] width 25 height 25
radio input "true"
click at [562, 232] on span "Ok" at bounding box center [561, 233] width 19 height 15
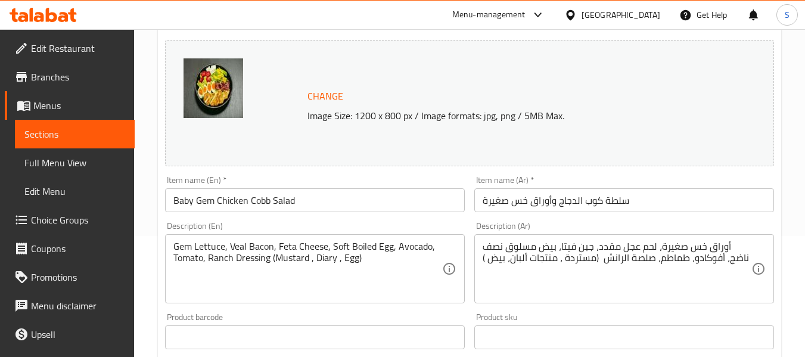
scroll to position [179, 0]
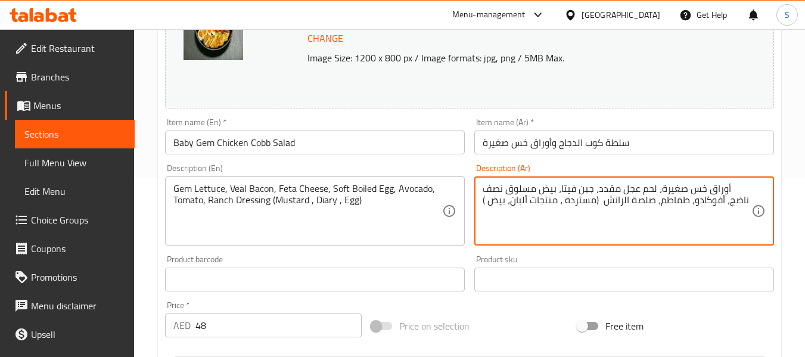
drag, startPoint x: 527, startPoint y: 188, endPoint x: 484, endPoint y: 194, distance: 42.6
type textarea "أوراق خس صغيرة، لحم عجل مقدد، جبن فيتا، بيض مسلوق ناعم، أفوكادو، طماطم، صلصة ال…"
click at [531, 139] on input "سلطة كوب الدجاج وأوراق خس صغيرة" at bounding box center [624, 142] width 300 height 24
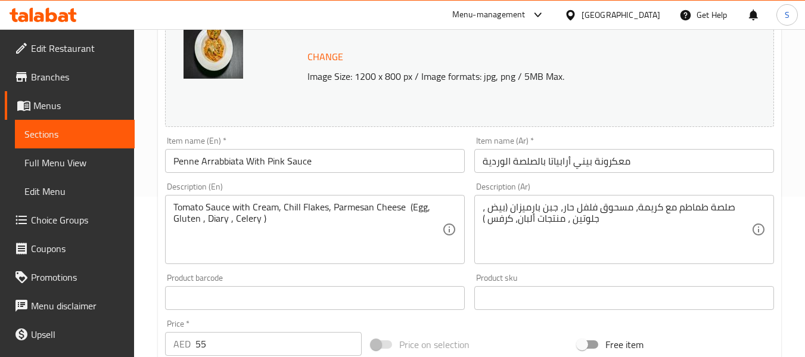
scroll to position [179, 0]
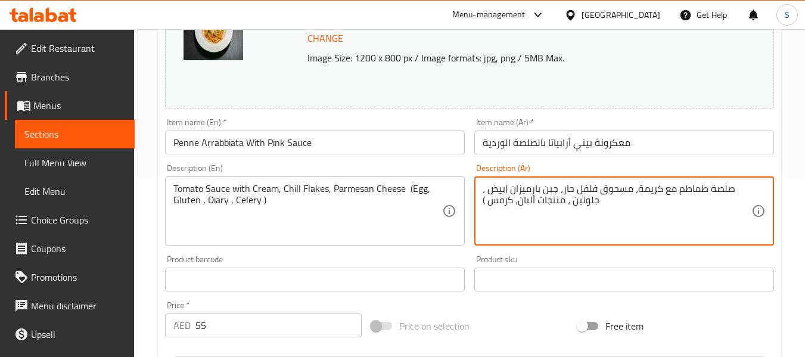
click at [620, 188] on textarea "صلصة طماطم مع كريمة، مسحوق فلفل حار، جبن بارميزان (بيض ، جلوتين ، منتجات ألبان،…" at bounding box center [617, 211] width 269 height 57
type textarea "صلصة طماطم مع كريمة، رقائق فلفل حار، جبن بارميزان (بيض ، جلوتين ، منتجات ألبان،…"
click at [677, 157] on div "Item name (Ar)   * معكرونة بيني أرابياتا بالصلصة الوردية Item name (Ar) *" at bounding box center [623, 136] width 309 height 46
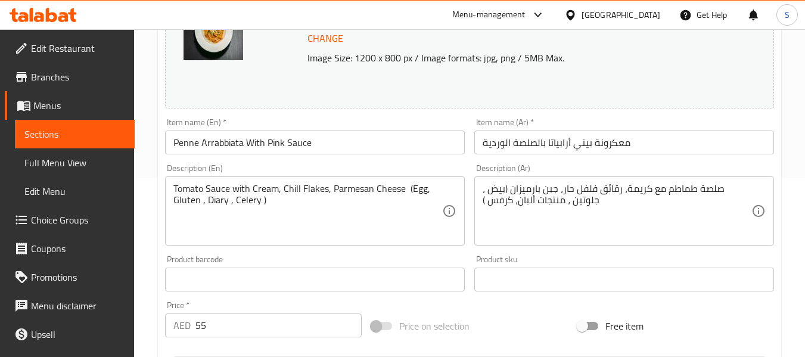
click at [676, 153] on input "معكرونة بيني أرابياتا بالصلصة الوردية" at bounding box center [624, 142] width 300 height 24
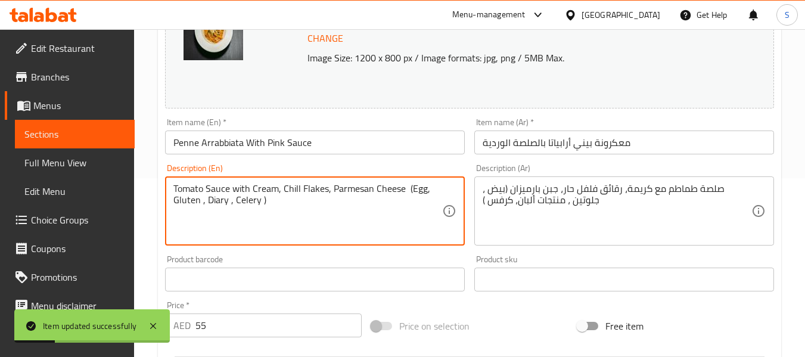
click at [319, 189] on textarea "Tomato Sauce with Cream, Chill Flakes, Parmesan Cheese (Egg, Gluten , Diary , C…" at bounding box center [307, 211] width 269 height 57
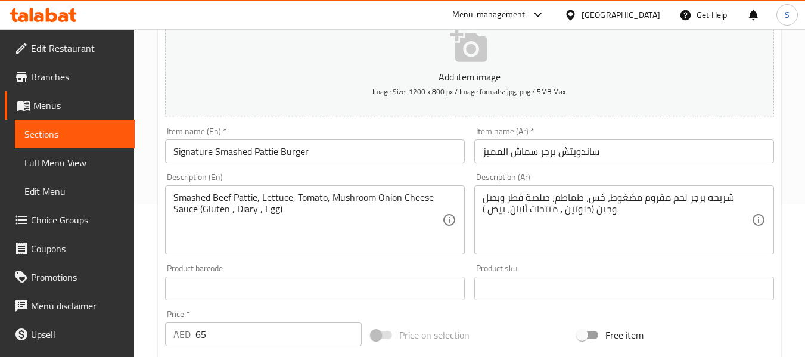
scroll to position [179, 0]
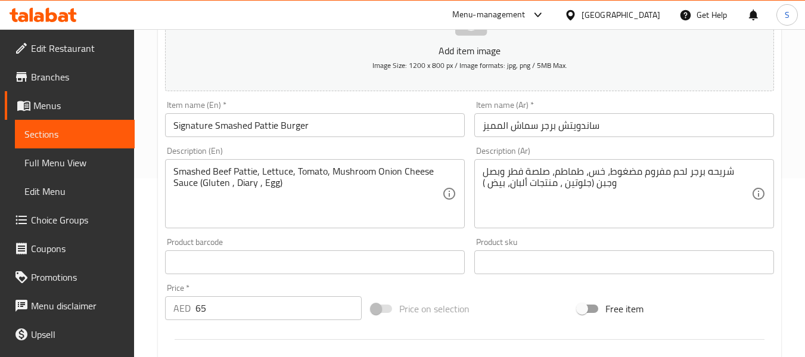
click at [578, 125] on input "ساندويتش برجر سماش المميز" at bounding box center [624, 125] width 300 height 24
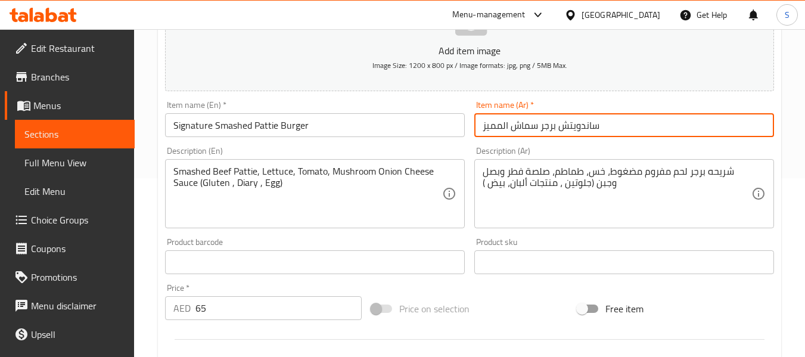
click at [578, 125] on input "ساندويتش برجر سماش المميز" at bounding box center [624, 125] width 300 height 24
type input "قطعة برجر سماش المميز"
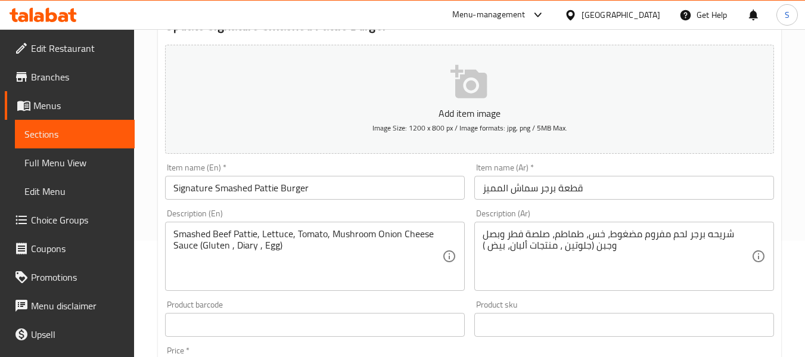
scroll to position [119, 0]
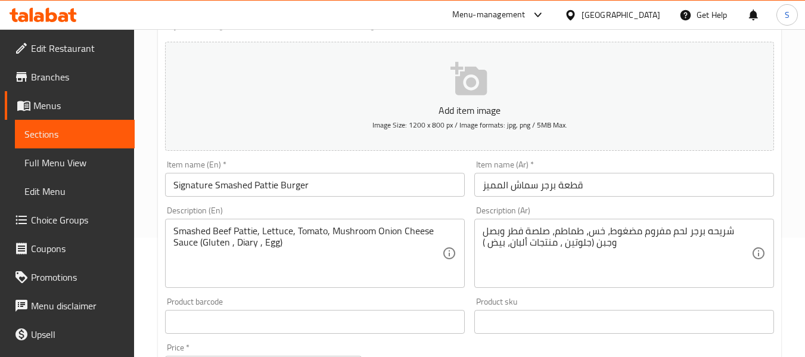
click at [145, 126] on div "Home / Restaurants management / Menus / Sections / item / update SANDWICH secti…" at bounding box center [469, 311] width 671 height 803
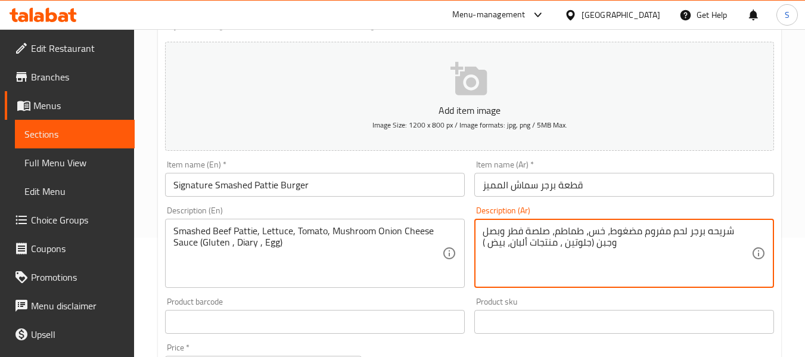
drag, startPoint x: 674, startPoint y: 229, endPoint x: 612, endPoint y: 229, distance: 62.0
click at [692, 232] on textarea "شريحه برجر لحمسماش، خس، طماطم، صلصة فطر وبصل وجبن (جلوتين ، منتجات ألبان، بيض )" at bounding box center [617, 253] width 269 height 57
click at [658, 182] on input "قطعة برجر سماش المميز" at bounding box center [624, 185] width 300 height 24
click at [682, 235] on textarea "شريحه برجر لحم سماش، خس، طماطم، صلصة فطر وبصل وجبن (جلوتين ، منتجات ألبان، بيض )" at bounding box center [617, 253] width 269 height 57
click at [596, 184] on input "قطعة برجر سماش المميز" at bounding box center [624, 185] width 300 height 24
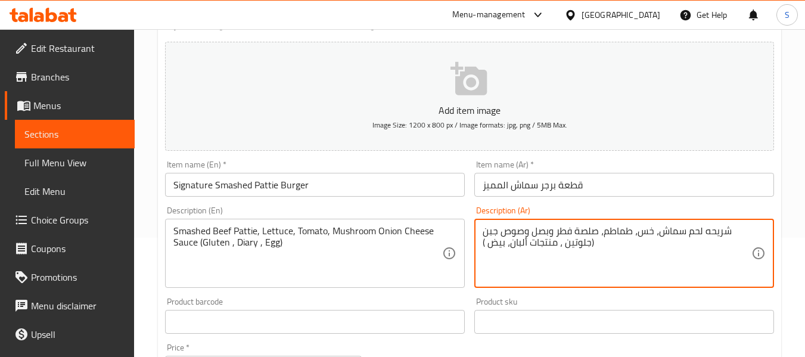
type textarea "شريحه لحم سماش، خس، طماطم، صلصة فطر وبصل وصوص جبن (جلوتين ، منتجات ألبان، بيض )"
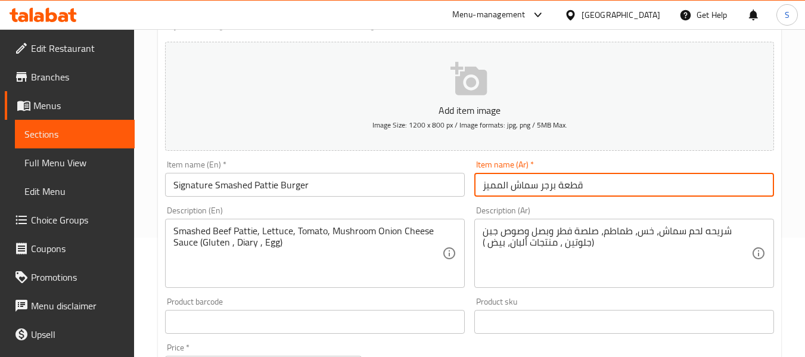
click at [604, 187] on input "قطعة برجر سماش المميز" at bounding box center [624, 185] width 300 height 24
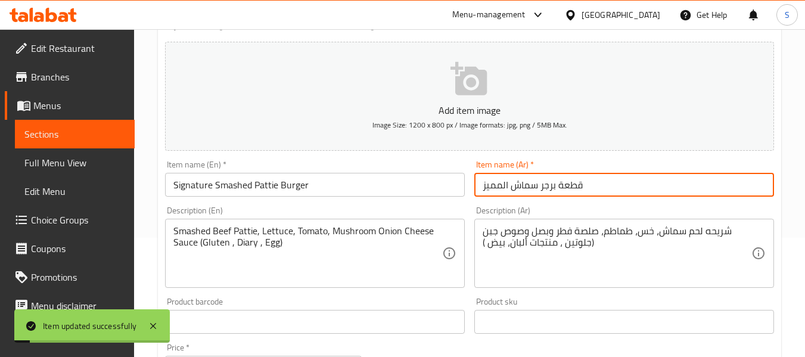
click at [391, 178] on input "Signature Smashed Pattie Burger" at bounding box center [315, 185] width 300 height 24
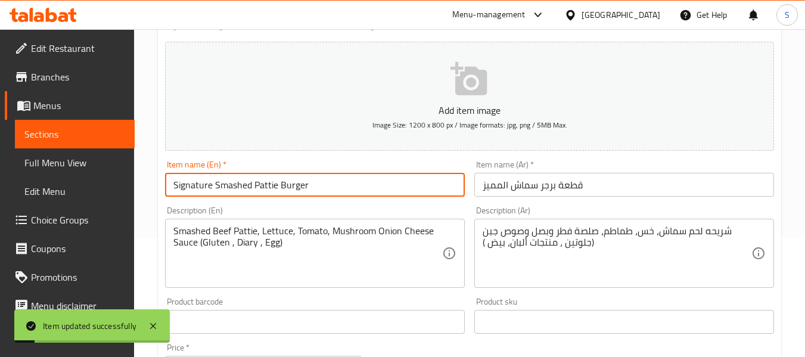
click at [391, 178] on input "Signature Smashed Pattie Burger" at bounding box center [315, 185] width 300 height 24
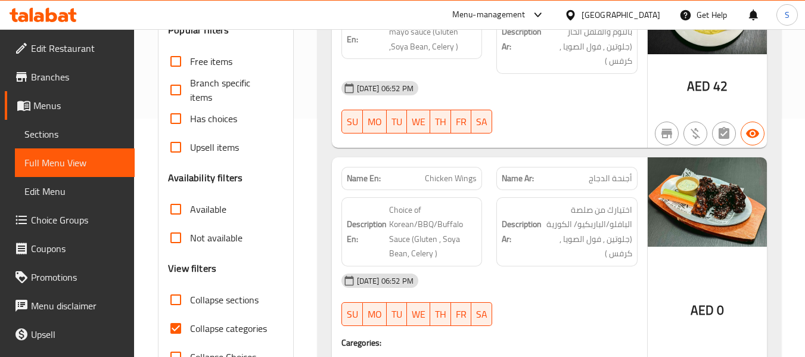
scroll to position [357, 0]
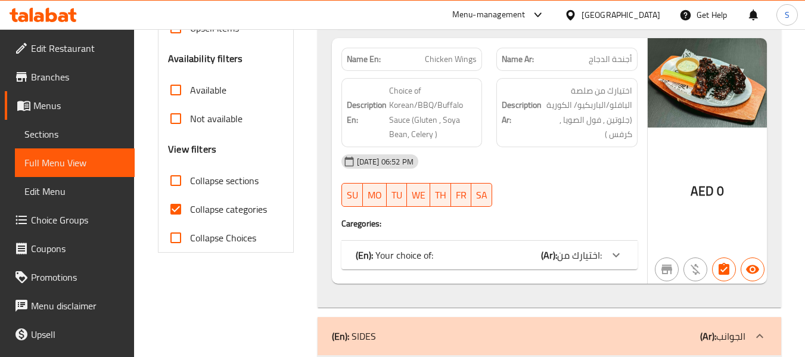
click at [228, 207] on span "Collapse categories" at bounding box center [228, 209] width 77 height 14
click at [190, 207] on input "Collapse categories" at bounding box center [175, 209] width 29 height 29
checkbox input "false"
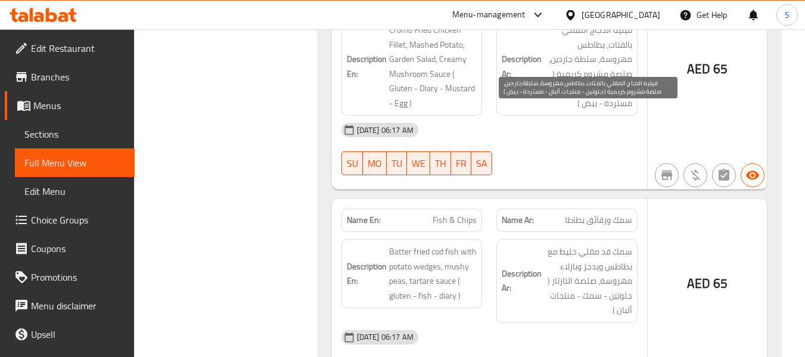
scroll to position [5437, 0]
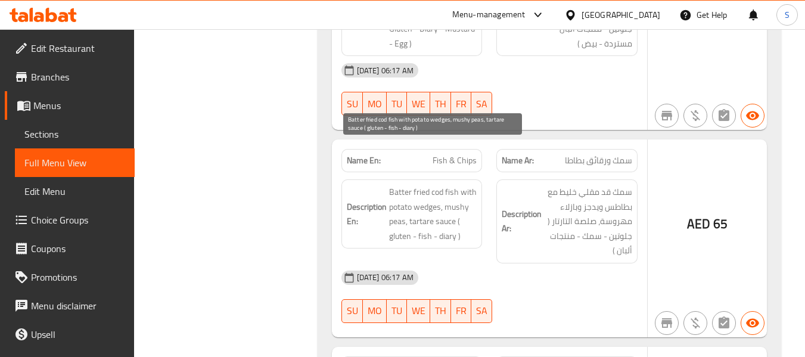
click at [437, 185] on span "Batter fried cod fish with potato wedges, mushy peas, tartare sauce ( gluten - …" at bounding box center [433, 214] width 88 height 58
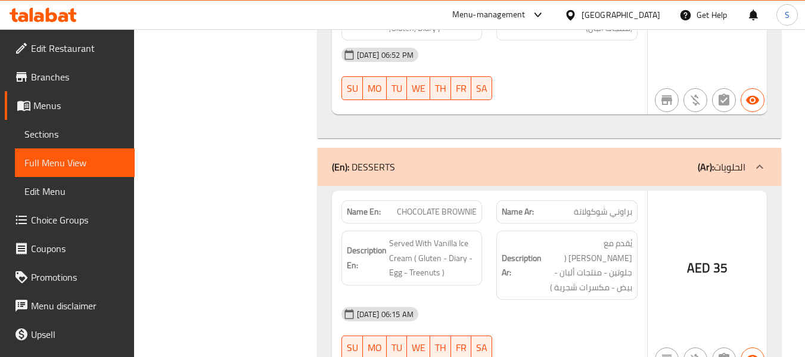
scroll to position [2551, 0]
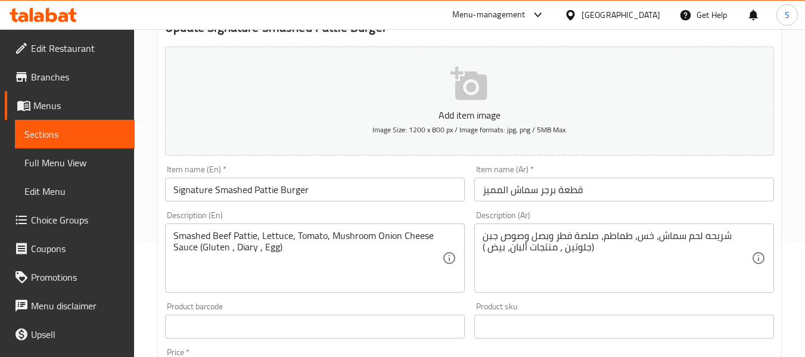
scroll to position [119, 0]
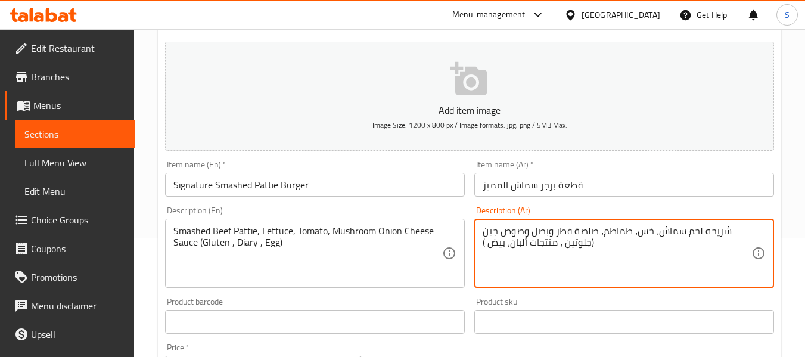
click at [583, 231] on textarea "شريحه لحم سماش، خس، طماطم، صلصة فطر وبصل وصوص جبن (جلوتين ، منتجات ألبان، بيض )" at bounding box center [617, 253] width 269 height 57
type textarea "شريحه لحم سماش، خس، طماطم، فطر وبصل وصوص جبن (جلوتين ، منتجات ألبان، بيض )"
click at [608, 185] on input "قطعة برجر سماش المميز" at bounding box center [624, 185] width 300 height 24
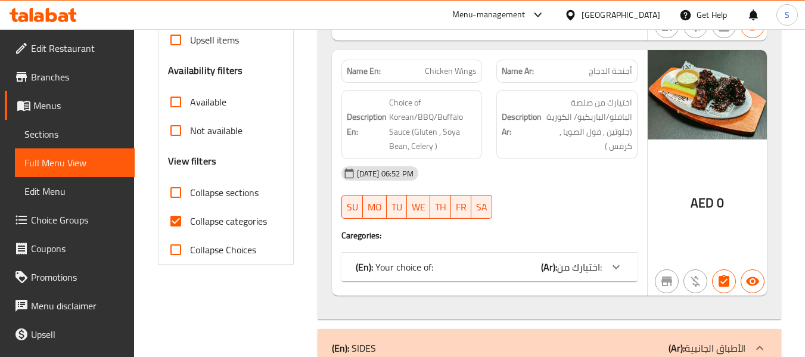
scroll to position [357, 0]
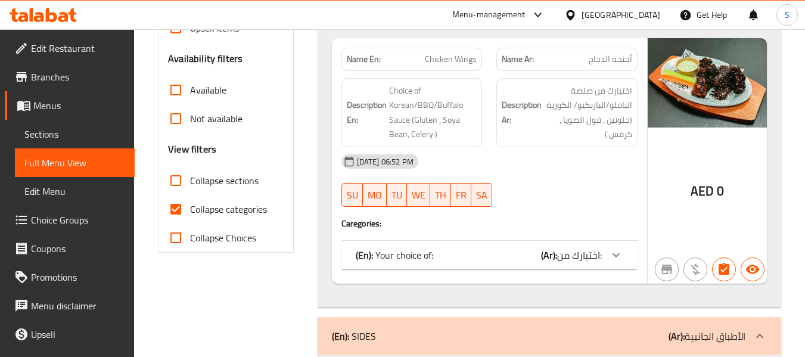
click at [248, 213] on span "Collapse categories" at bounding box center [228, 209] width 77 height 14
click at [190, 213] on input "Collapse categories" at bounding box center [175, 209] width 29 height 29
checkbox input "false"
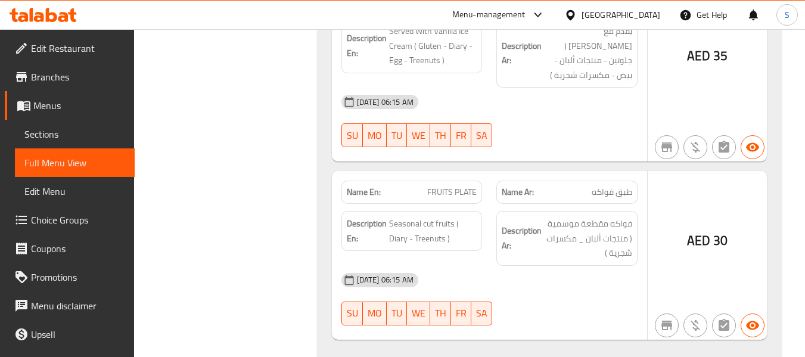
scroll to position [2909, 0]
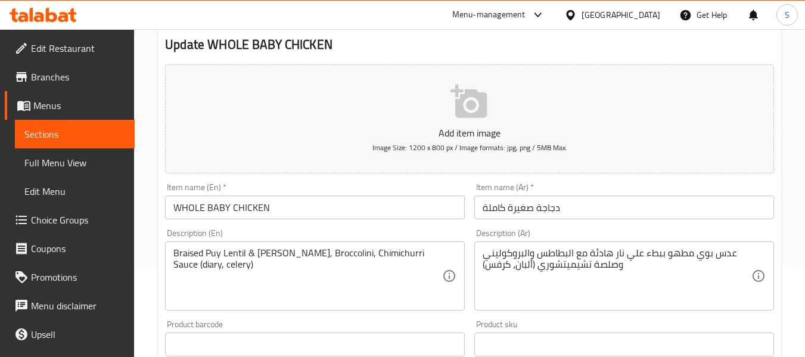
scroll to position [119, 0]
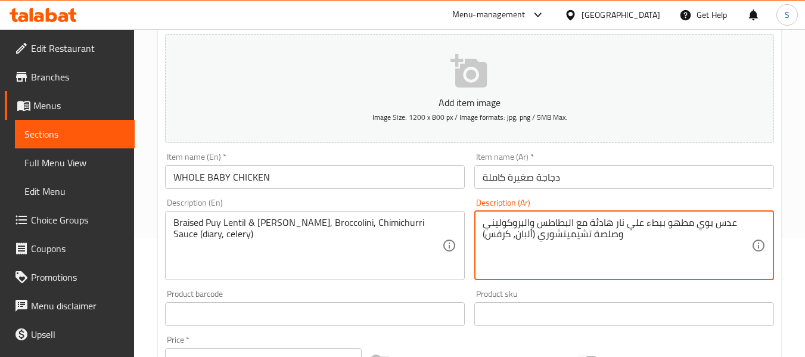
drag, startPoint x: 640, startPoint y: 224, endPoint x: 618, endPoint y: 223, distance: 21.5
click at [610, 223] on textarea "عدس بوي مطهو ببطء علي نار هادئة مع البطاطس والبروكوليني وصلصة تشيميتشوري (ألبان…" at bounding box center [617, 245] width 269 height 57
drag, startPoint x: 643, startPoint y: 222, endPoint x: 590, endPoint y: 222, distance: 53.0
click at [590, 222] on textarea "عدس بوي مطهو ببطء علي نار هادئة مع البطاطس والبروكوليني وصلصة تشيميتشوري (ألبان…" at bounding box center [617, 245] width 269 height 57
type textarea "عدس بوي مطهو ببطء مع البطاطس والبروكوليني وصلصة تشيميتشوري (ألبان، كرفس)"
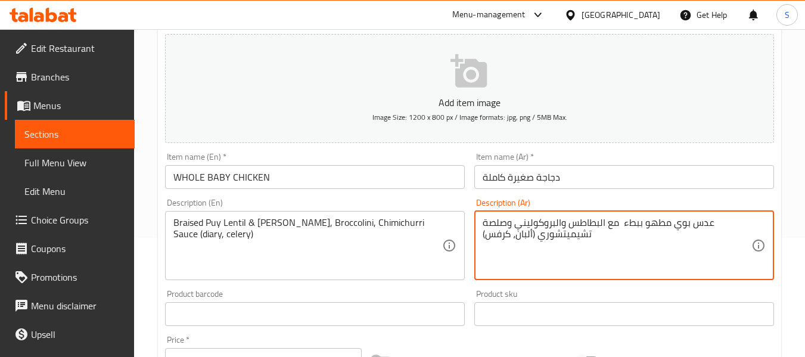
click at [615, 178] on input "دجاجة صغيرة كاملة" at bounding box center [624, 177] width 300 height 24
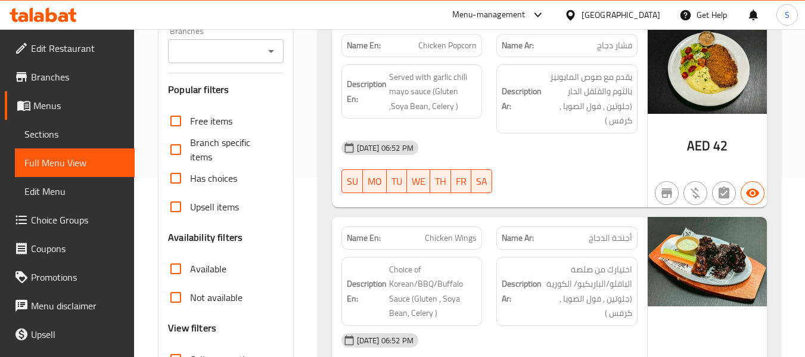
scroll to position [298, 0]
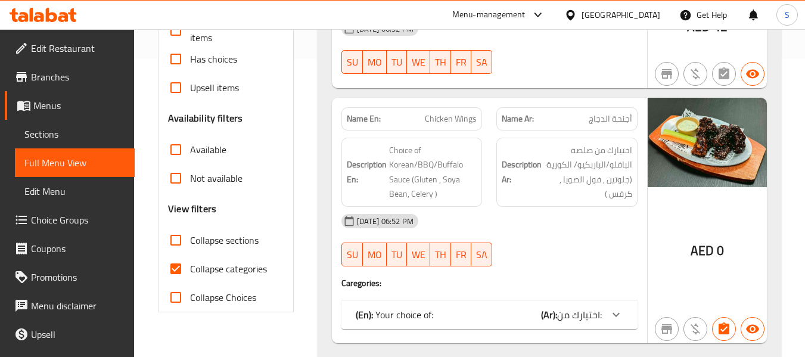
click at [216, 275] on span "Collapse categories" at bounding box center [228, 269] width 77 height 14
click at [190, 275] on input "Collapse categories" at bounding box center [175, 268] width 29 height 29
checkbox input "false"
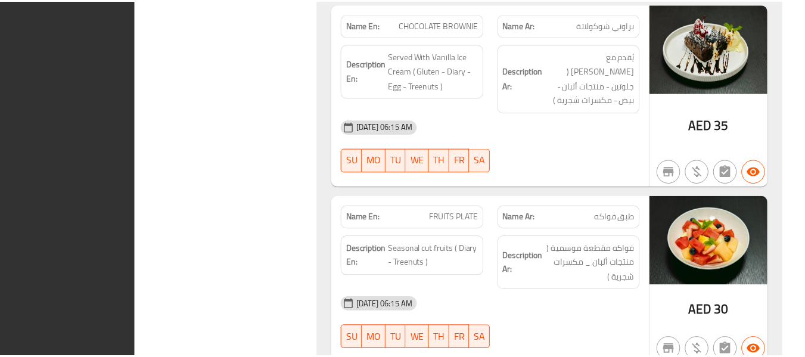
scroll to position [6191, 0]
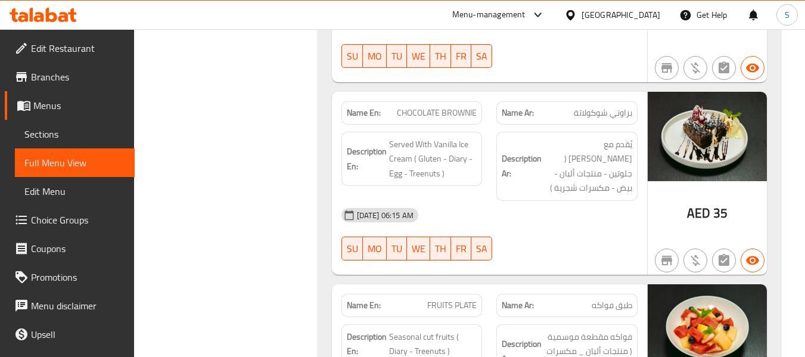
click at [606, 13] on div "[GEOGRAPHIC_DATA]" at bounding box center [621, 14] width 79 height 13
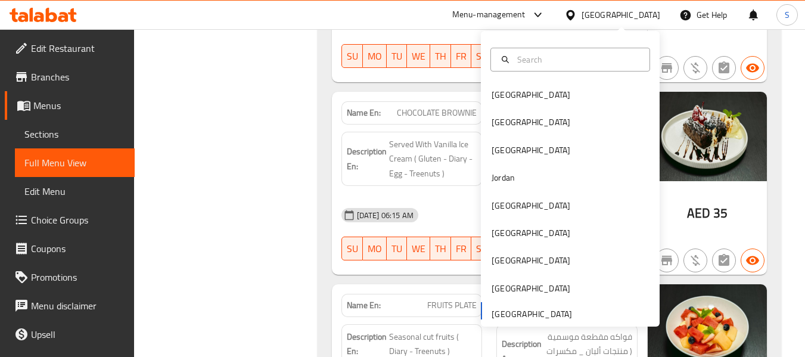
click at [744, 147] on img at bounding box center [707, 136] width 119 height 89
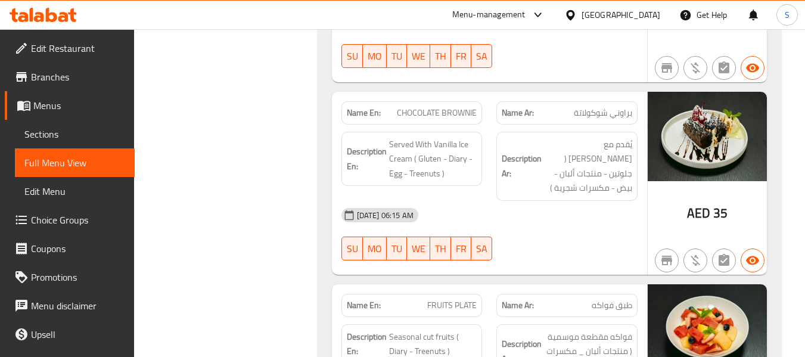
scroll to position [0, 0]
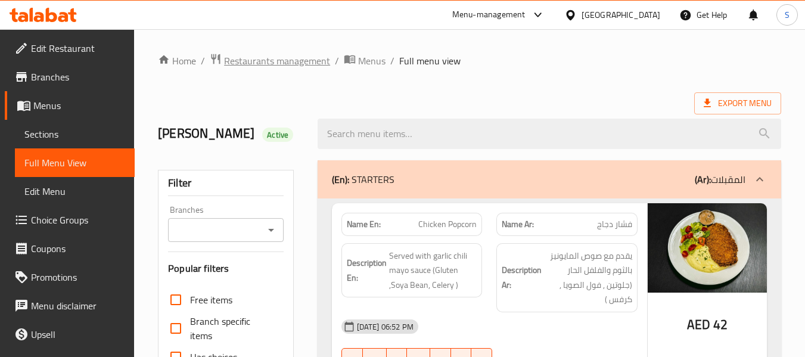
click at [290, 65] on span "Restaurants management" at bounding box center [277, 61] width 106 height 14
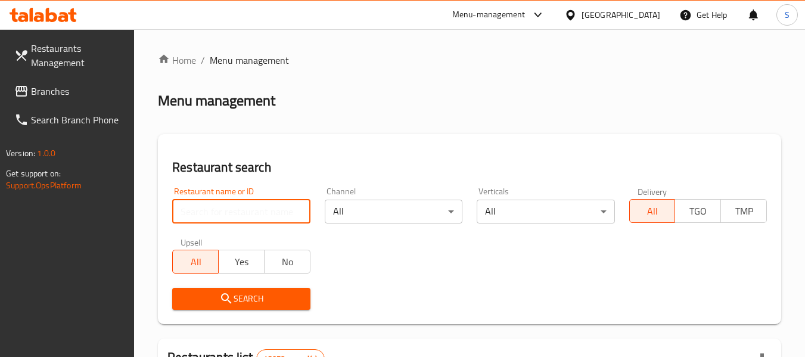
paste input "708066"
type input "708066"
click button "Search" at bounding box center [241, 299] width 138 height 22
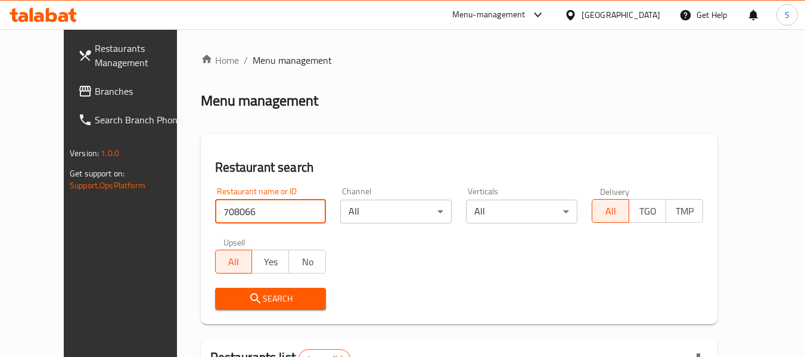
scroll to position [160, 0]
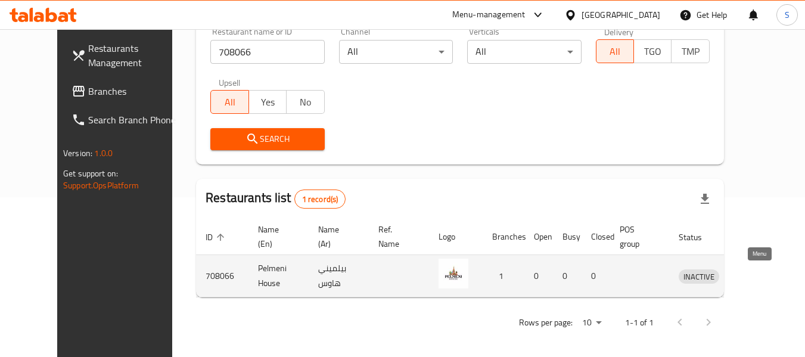
click at [754, 276] on icon "enhanced table" at bounding box center [750, 277] width 13 height 10
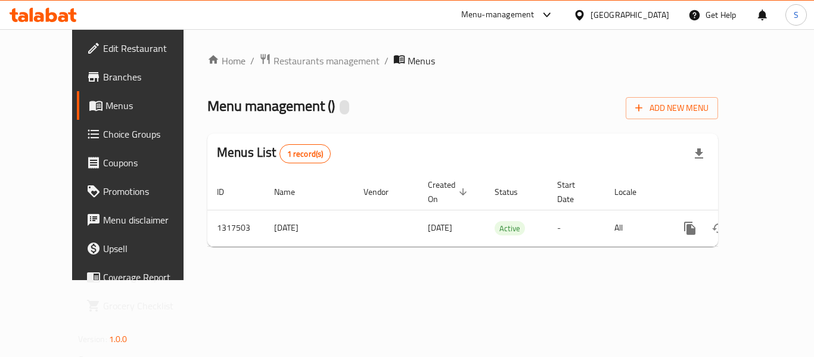
click at [103, 43] on span "Edit Restaurant" at bounding box center [150, 48] width 95 height 14
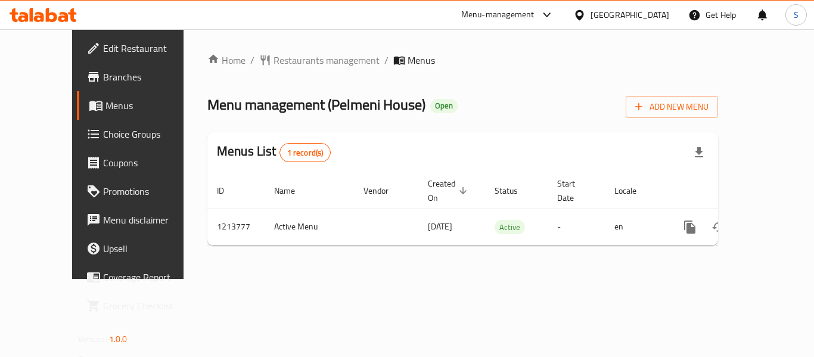
click at [607, 94] on div "Menu management ( Pelmeni House ) Open Add New Menu" at bounding box center [462, 104] width 511 height 27
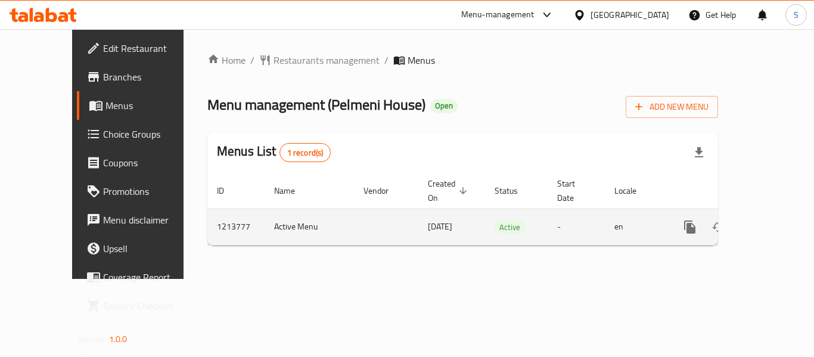
click at [769, 220] on icon "enhanced table" at bounding box center [776, 227] width 14 height 14
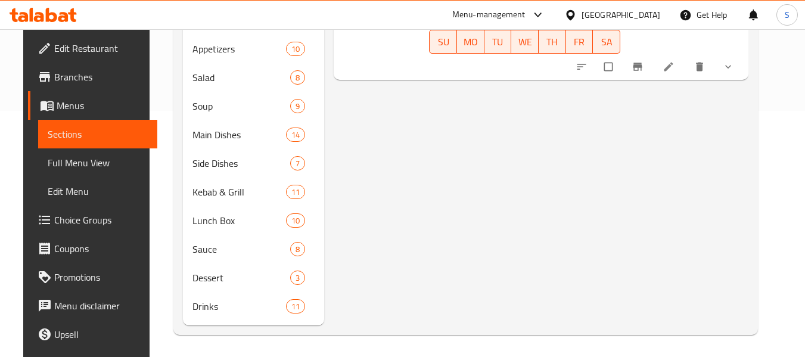
scroll to position [248, 0]
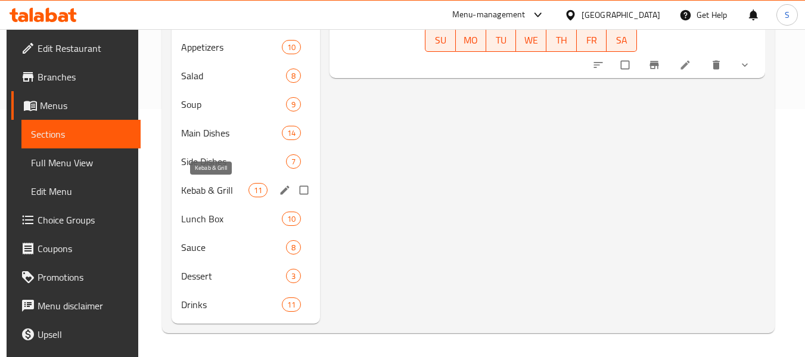
drag, startPoint x: 210, startPoint y: 189, endPoint x: 288, endPoint y: 200, distance: 78.1
click at [210, 189] on span "Kebab & Grill" at bounding box center [214, 190] width 67 height 14
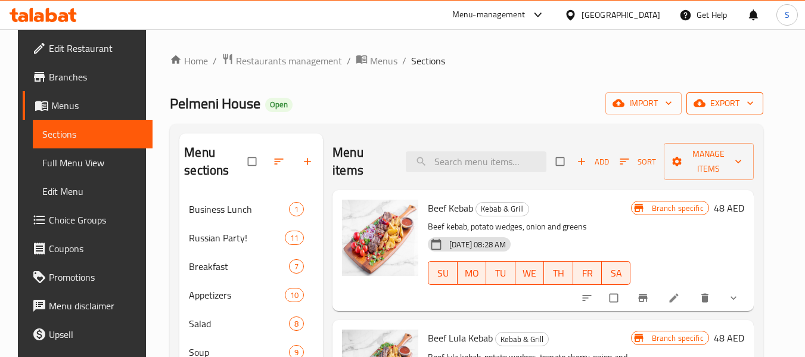
click at [747, 98] on span "export" at bounding box center [725, 103] width 58 height 15
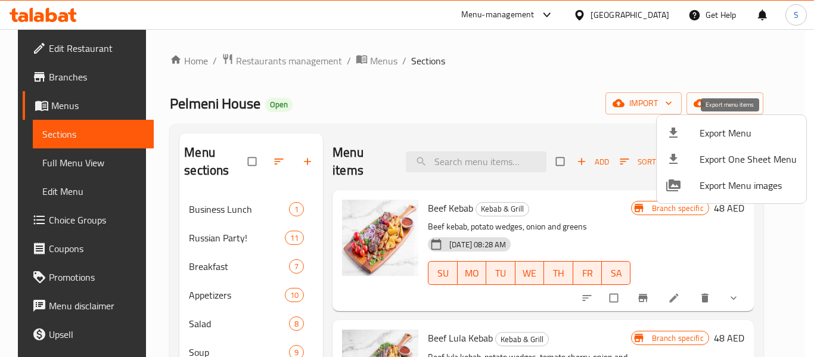
click at [701, 140] on span "Export Menu" at bounding box center [747, 133] width 97 height 14
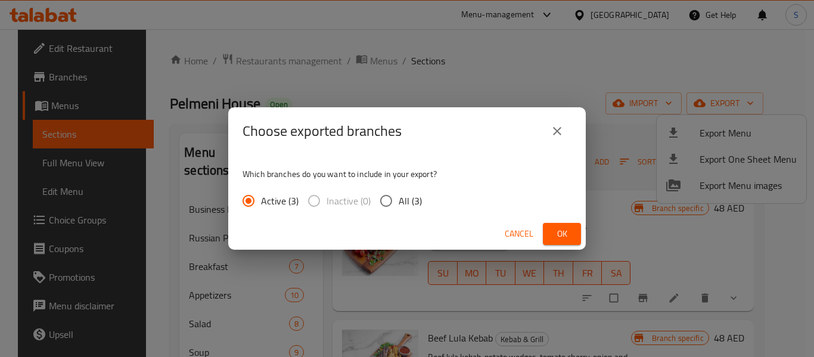
click at [405, 202] on span "All (3)" at bounding box center [410, 201] width 23 height 14
click at [399, 202] on input "All (3)" at bounding box center [386, 200] width 25 height 25
radio input "true"
click at [564, 236] on span "Ok" at bounding box center [561, 233] width 19 height 15
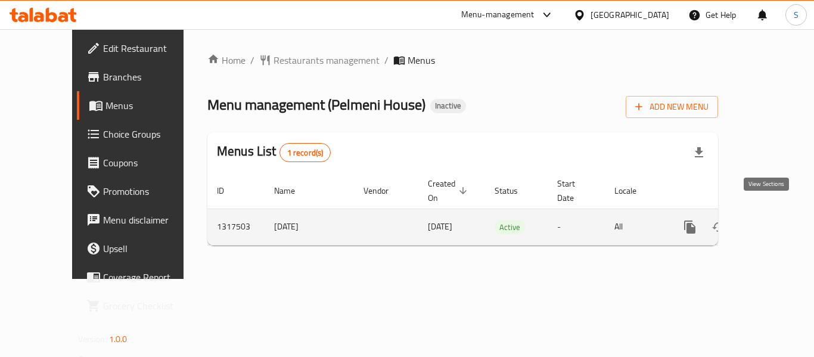
click at [776, 213] on link "enhanced table" at bounding box center [775, 227] width 29 height 29
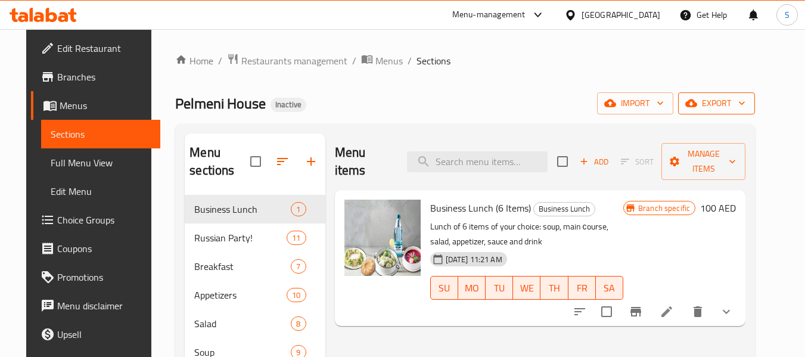
click at [727, 102] on span "export" at bounding box center [717, 103] width 58 height 15
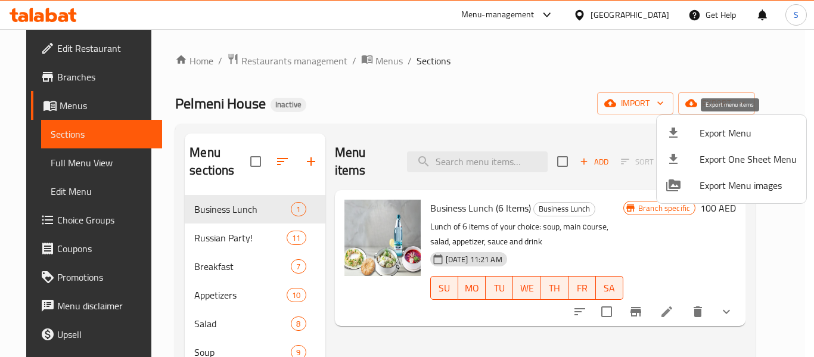
click at [725, 127] on span "Export Menu" at bounding box center [747, 133] width 97 height 14
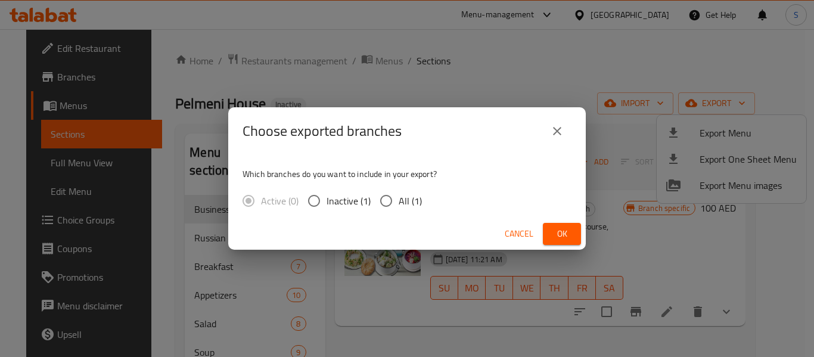
click at [418, 202] on span "All (1)" at bounding box center [410, 201] width 23 height 14
click at [399, 202] on input "All (1)" at bounding box center [386, 200] width 25 height 25
radio input "true"
click at [569, 231] on span "Ok" at bounding box center [561, 233] width 19 height 15
